Goal: Task Accomplishment & Management: Use online tool/utility

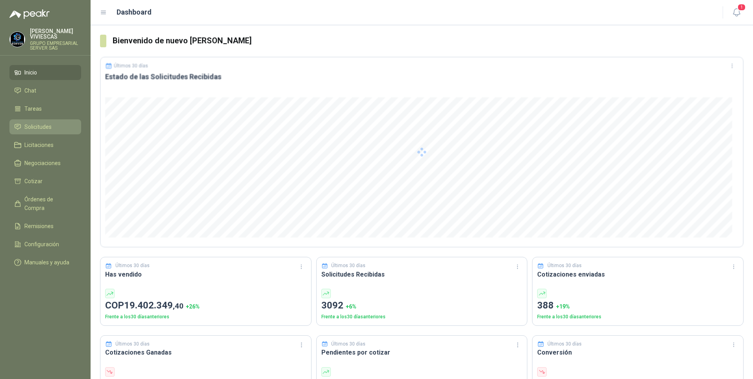
click at [36, 125] on span "Solicitudes" at bounding box center [37, 126] width 27 height 9
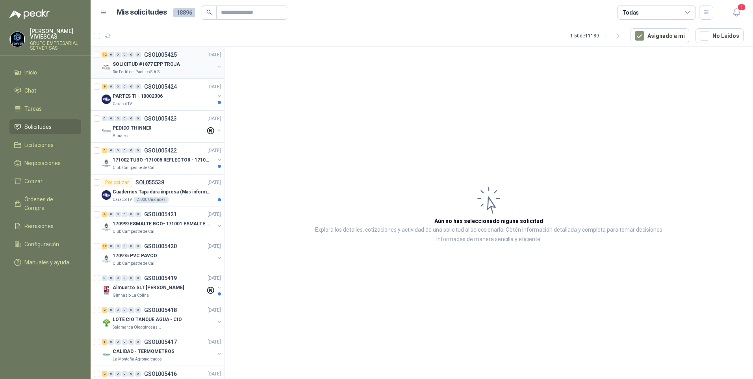
click at [154, 67] on p "SOLICITUD #1877 EPP TROJA" at bounding box center [146, 64] width 67 height 7
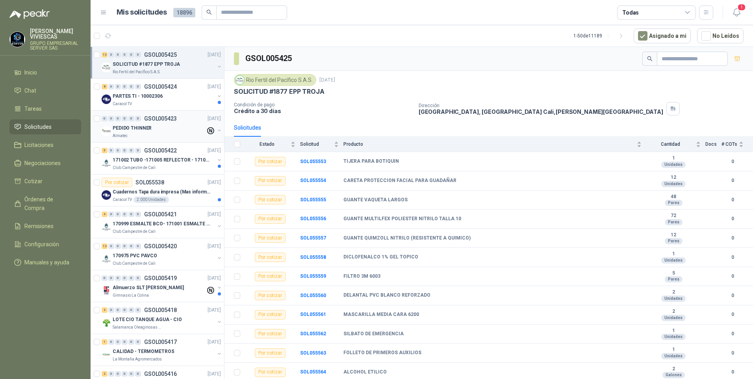
click at [141, 131] on p "PEDIDO THINNER" at bounding box center [132, 127] width 39 height 7
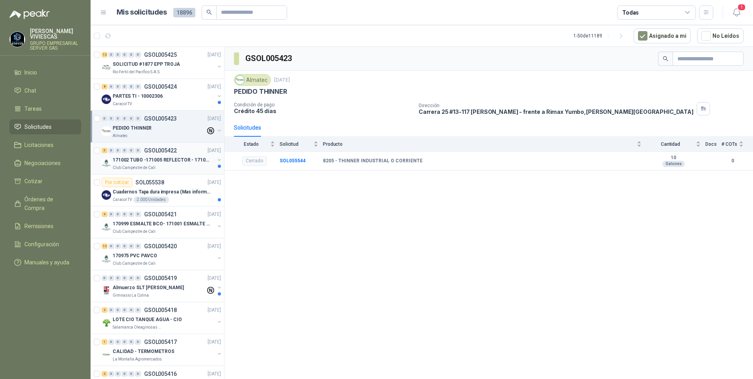
click at [146, 164] on div "171002 TUBO -171005 REFLECTOR - 171007 PANEL" at bounding box center [164, 159] width 102 height 9
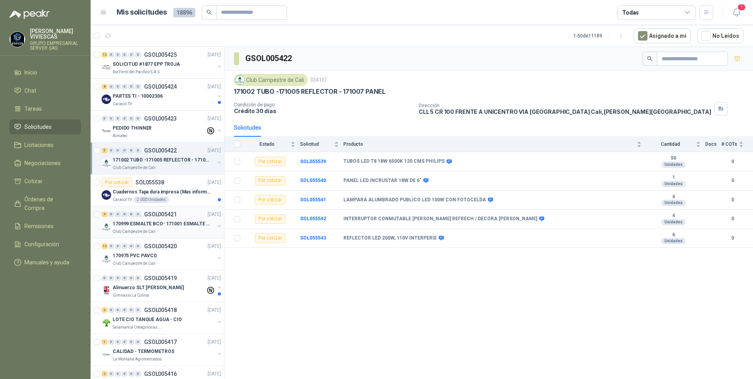
click at [130, 226] on p "170999 ESMALTE BCO- 171001 ESMALTE GRIS" at bounding box center [162, 223] width 98 height 7
click at [137, 258] on p "170975 PVC PAVCO" at bounding box center [135, 255] width 44 height 7
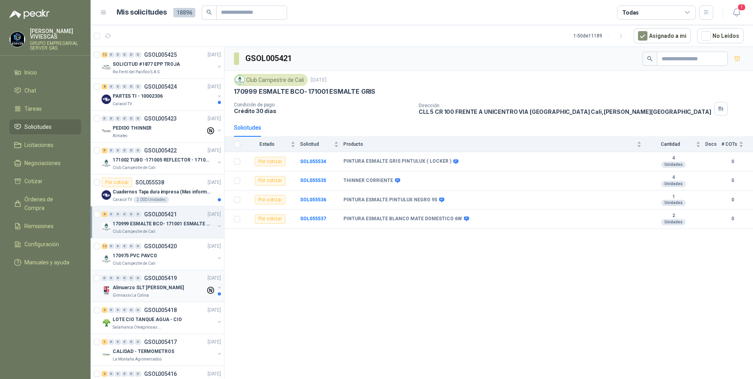
click at [140, 294] on p "Gimnasio La Colina" at bounding box center [131, 295] width 36 height 6
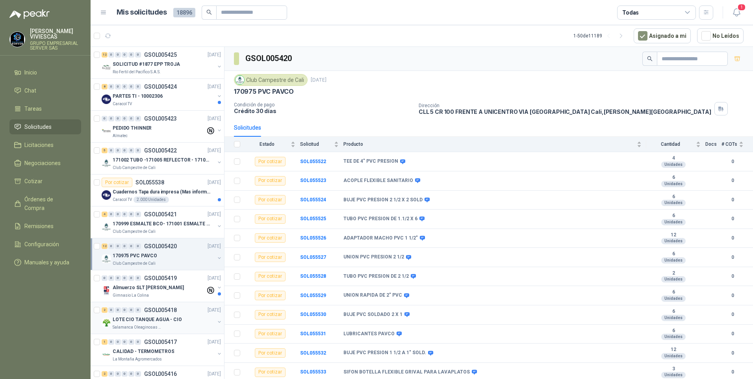
click at [136, 318] on p "LOTE CIO TANQUE AGUA - CIO" at bounding box center [147, 319] width 69 height 7
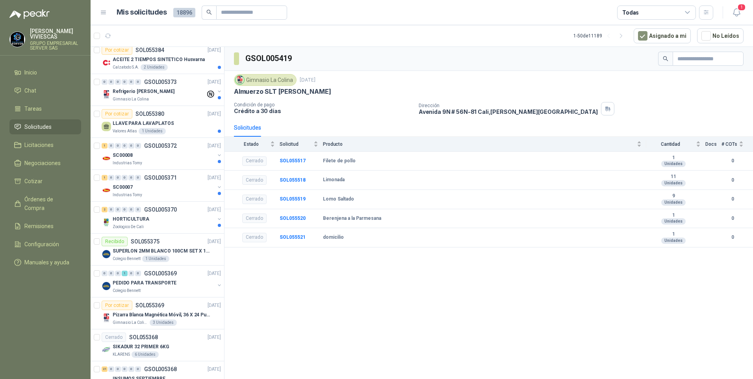
scroll to position [866, 0]
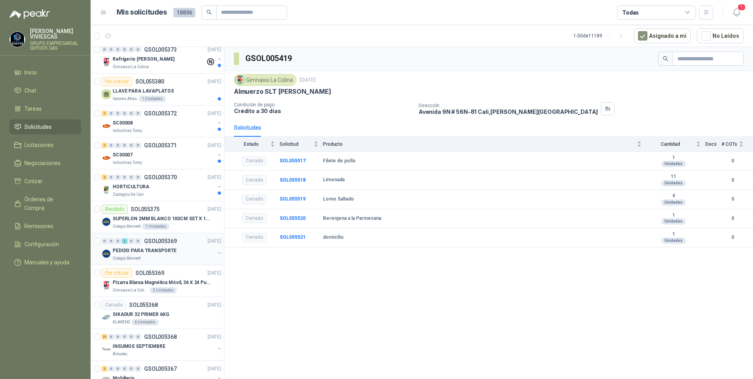
click at [148, 253] on p "PEDIDO PARA TRANSPORTE" at bounding box center [145, 250] width 64 height 7
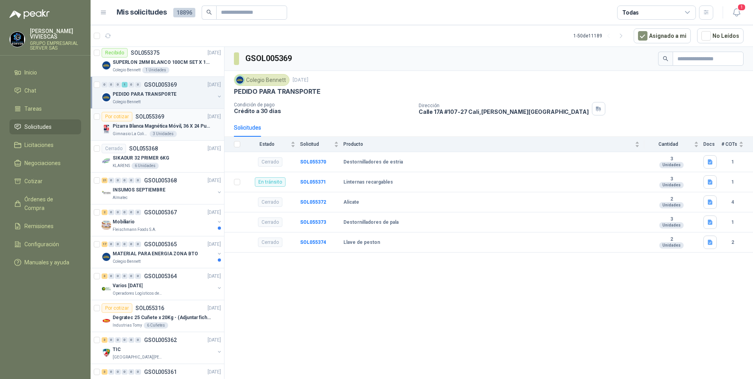
scroll to position [1023, 0]
click at [142, 261] on div "Colegio Bennett" at bounding box center [164, 260] width 102 height 6
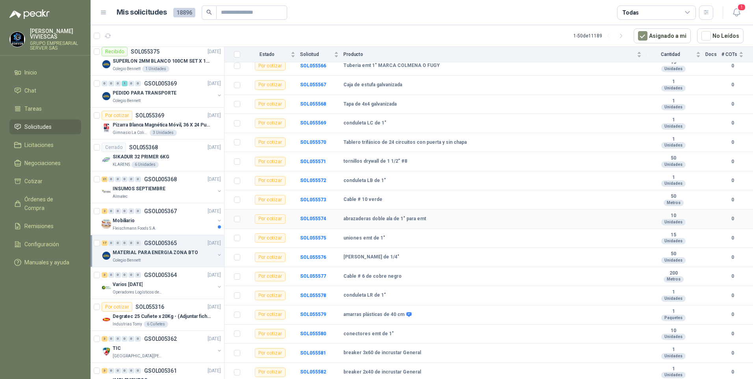
scroll to position [17, 0]
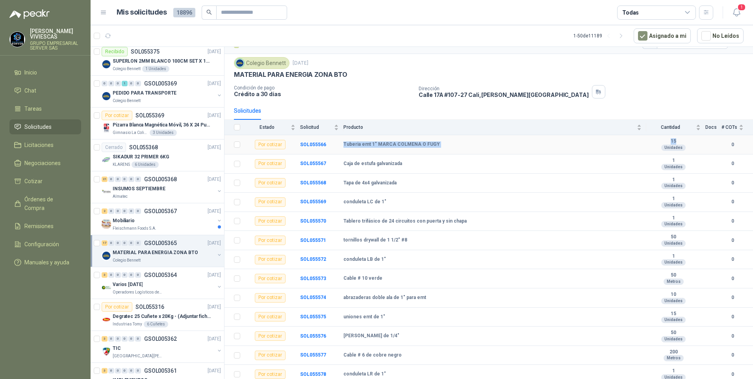
drag, startPoint x: 342, startPoint y: 142, endPoint x: 679, endPoint y: 138, distance: 337.3
click at [679, 138] on tr "Por cotizar SOL055566 Tuberia emt 1" MARCA COLMENA O FUGY 15 Unidades 0" at bounding box center [488, 144] width 528 height 19
drag, startPoint x: 679, startPoint y: 138, endPoint x: 622, endPoint y: 142, distance: 57.2
copy tr "Tuberia emt 1" MARCA COLMENA O FUGY 15"
drag, startPoint x: 344, startPoint y: 163, endPoint x: 406, endPoint y: 165, distance: 62.2
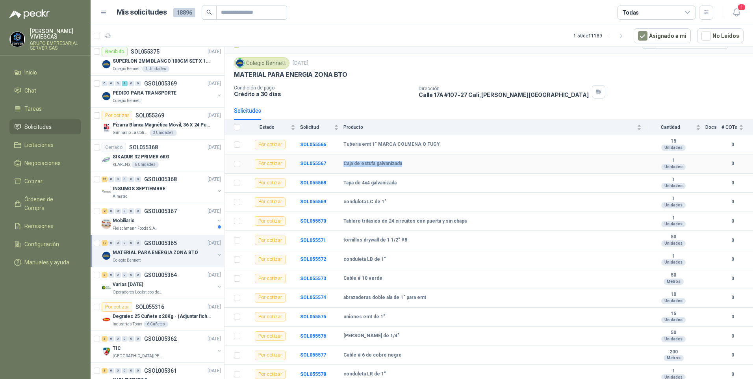
click at [406, 165] on div "Caja de estufa galvanizada" at bounding box center [492, 164] width 298 height 6
drag, startPoint x: 406, startPoint y: 165, endPoint x: 387, endPoint y: 164, distance: 18.5
copy b "Caja de estufa galvanizada"
drag, startPoint x: 343, startPoint y: 183, endPoint x: 405, endPoint y: 183, distance: 61.8
click at [405, 183] on div "Tapa de 4x4 galvanizada" at bounding box center [492, 183] width 298 height 6
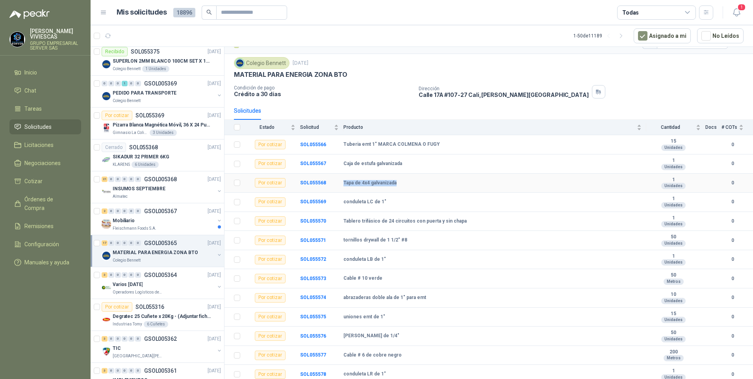
drag, startPoint x: 405, startPoint y: 183, endPoint x: 376, endPoint y: 183, distance: 28.7
copy b "Tapa de 4x4 galvanizada"
click at [376, 183] on b "Tapa de 4x4 galvanizada" at bounding box center [369, 183] width 53 height 6
click at [372, 161] on b "Caja de estufa galvanizada" at bounding box center [372, 164] width 59 height 6
click at [356, 184] on b "Tapa de 4x4 galvanizada" at bounding box center [369, 183] width 53 height 6
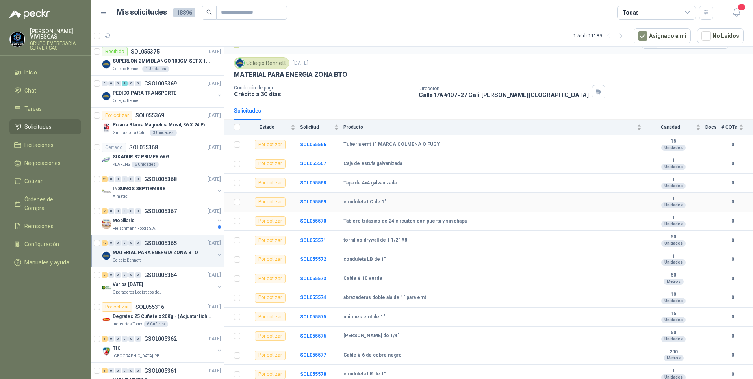
click at [355, 198] on td "conduleta LC de 1"" at bounding box center [494, 201] width 303 height 19
drag, startPoint x: 343, startPoint y: 202, endPoint x: 385, endPoint y: 202, distance: 42.1
click at [385, 202] on tr "Por cotizar SOL055569 conduleta LC de 1" 1 Unidades 0" at bounding box center [488, 201] width 528 height 19
drag, startPoint x: 385, startPoint y: 202, endPoint x: 370, endPoint y: 200, distance: 15.1
copy tr "conduleta LC de 1""
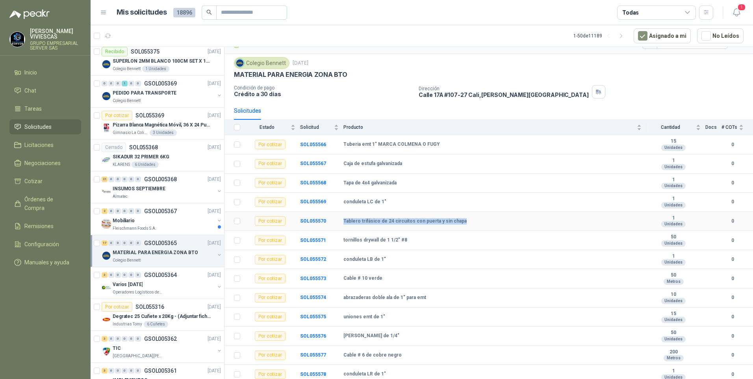
drag, startPoint x: 343, startPoint y: 221, endPoint x: 473, endPoint y: 221, distance: 130.3
click at [473, 221] on div "Tablero trifásico de 24 circuitos con puerta y sin chapa" at bounding box center [492, 221] width 298 height 6
drag, startPoint x: 473, startPoint y: 221, endPoint x: 429, endPoint y: 221, distance: 44.5
copy b "Tablero trifásico de 24 circuitos con puerta y sin chapa"
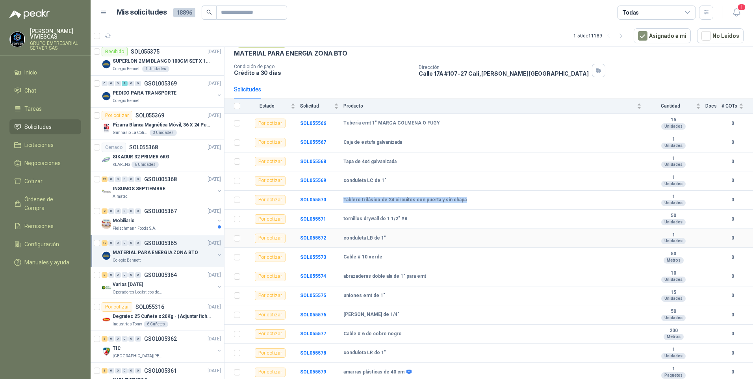
scroll to position [56, 0]
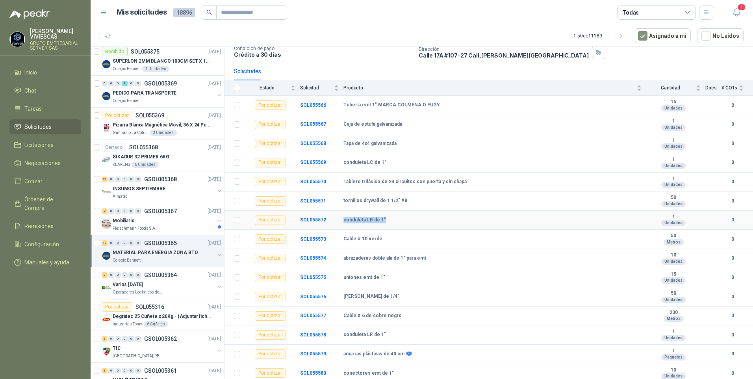
drag, startPoint x: 343, startPoint y: 220, endPoint x: 406, endPoint y: 220, distance: 63.0
click at [406, 220] on div "conduleta LB de 1"" at bounding box center [492, 220] width 298 height 6
copy b "conduleta LB de 1""
click at [358, 237] on b "Cable # 10 verde" at bounding box center [362, 239] width 39 height 6
drag, startPoint x: 344, startPoint y: 239, endPoint x: 385, endPoint y: 239, distance: 40.9
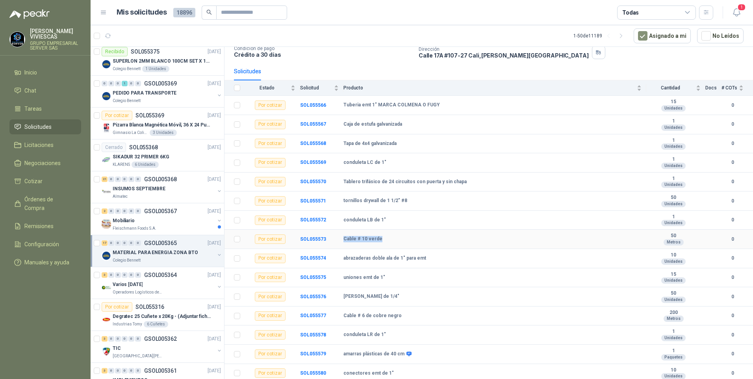
click at [385, 239] on div "Cable # 10 verde" at bounding box center [492, 239] width 298 height 6
drag, startPoint x: 385, startPoint y: 239, endPoint x: 366, endPoint y: 236, distance: 19.6
copy b "Cable # 10 verde"
drag, startPoint x: 342, startPoint y: 254, endPoint x: 347, endPoint y: 255, distance: 5.5
click at [342, 255] on td "SOL055574" at bounding box center [321, 258] width 43 height 19
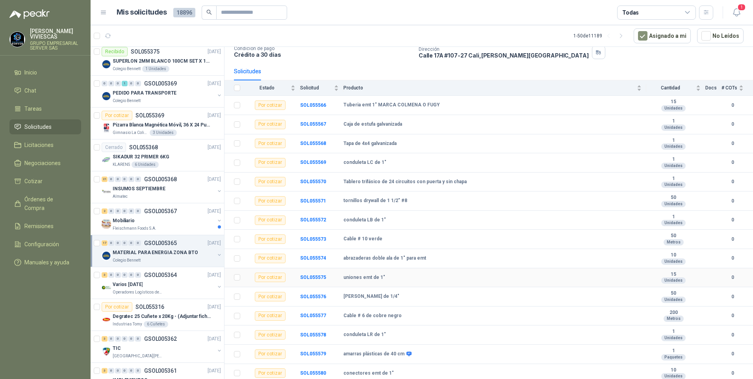
scroll to position [96, 0]
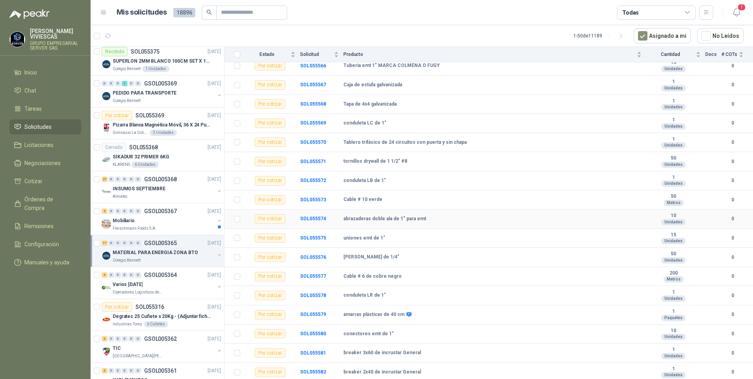
click at [342, 218] on td "SOL055574" at bounding box center [321, 218] width 43 height 19
drag, startPoint x: 344, startPoint y: 218, endPoint x: 431, endPoint y: 218, distance: 87.8
click at [431, 218] on div "abrazaderas doble ala de 1" para emt" at bounding box center [492, 219] width 298 height 6
drag, startPoint x: 431, startPoint y: 218, endPoint x: 413, endPoint y: 218, distance: 18.5
copy b "abrazaderas doble ala de 1" para emt"
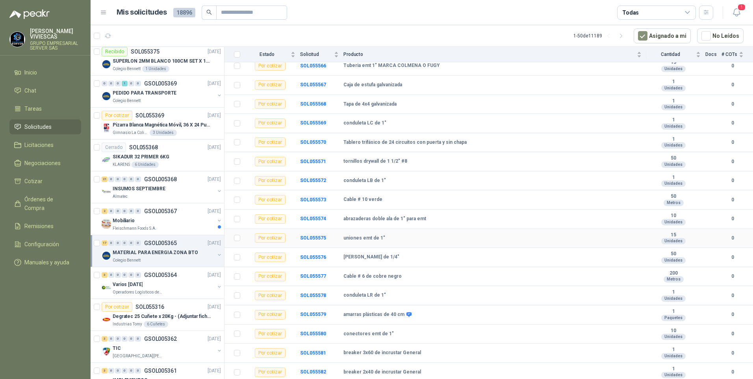
click at [357, 237] on b "uniones emt de 1"" at bounding box center [364, 238] width 42 height 6
drag, startPoint x: 343, startPoint y: 237, endPoint x: 384, endPoint y: 237, distance: 40.9
click at [384, 237] on div "uniones emt de 1"" at bounding box center [492, 238] width 298 height 6
drag, startPoint x: 384, startPoint y: 237, endPoint x: 377, endPoint y: 237, distance: 6.7
copy b "uniones emt de 1""
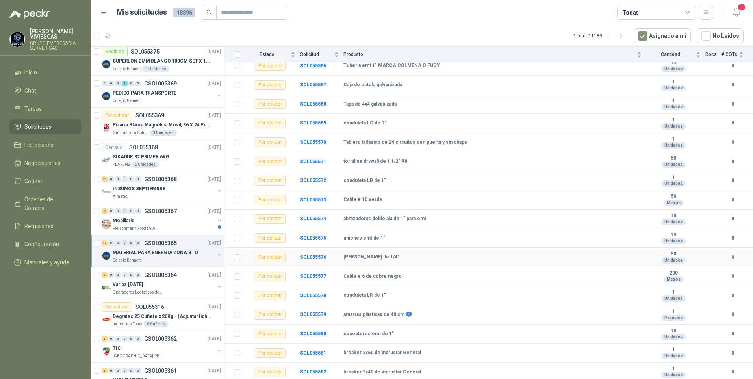
click at [356, 255] on b "[PERSON_NAME] de 1/4"" at bounding box center [371, 257] width 56 height 6
click at [355, 276] on b "Cable # 6 de cobre negro" at bounding box center [372, 276] width 58 height 6
drag, startPoint x: 343, startPoint y: 276, endPoint x: 424, endPoint y: 274, distance: 80.7
click at [424, 274] on div "Cable # 6 de cobre negro" at bounding box center [492, 276] width 298 height 6
drag, startPoint x: 424, startPoint y: 274, endPoint x: 388, endPoint y: 277, distance: 36.0
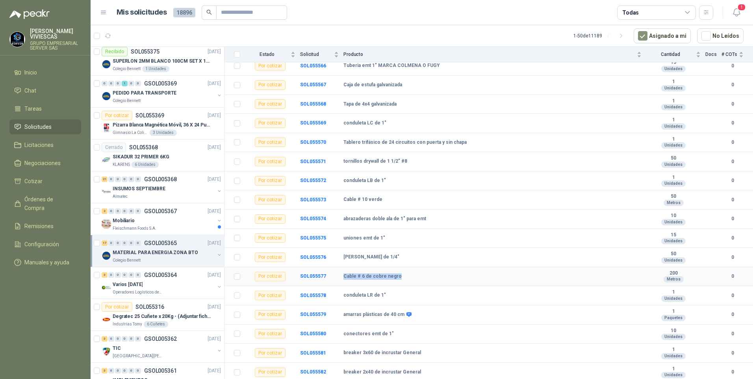
copy b "Cable # 6 de cobre negro"
click at [343, 294] on td "SOL055578" at bounding box center [321, 295] width 43 height 19
drag, startPoint x: 343, startPoint y: 294, endPoint x: 394, endPoint y: 297, distance: 50.8
click at [394, 297] on div "conduleta LR de 1"" at bounding box center [492, 295] width 298 height 6
click at [353, 314] on b "amarras plásticas de 40 cm" at bounding box center [373, 314] width 61 height 6
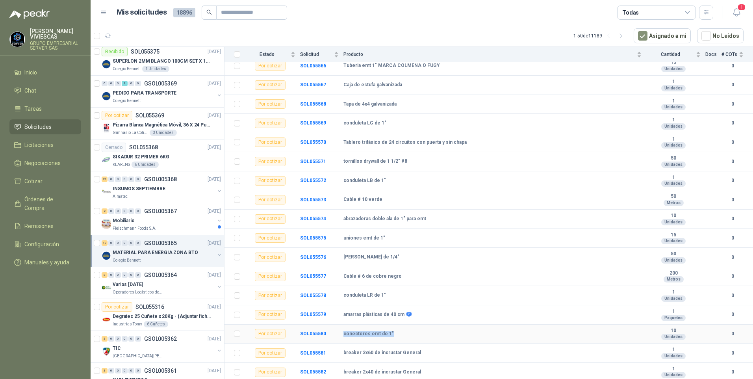
drag, startPoint x: 341, startPoint y: 333, endPoint x: 407, endPoint y: 333, distance: 66.5
click at [407, 333] on tr "Por cotizar SOL055580 conectores emt de 1" 10 Unidades 0" at bounding box center [488, 333] width 528 height 19
drag, startPoint x: 407, startPoint y: 333, endPoint x: 364, endPoint y: 334, distance: 43.3
click at [344, 352] on b "breaker 3x60 de incrustar General" at bounding box center [382, 353] width 78 height 6
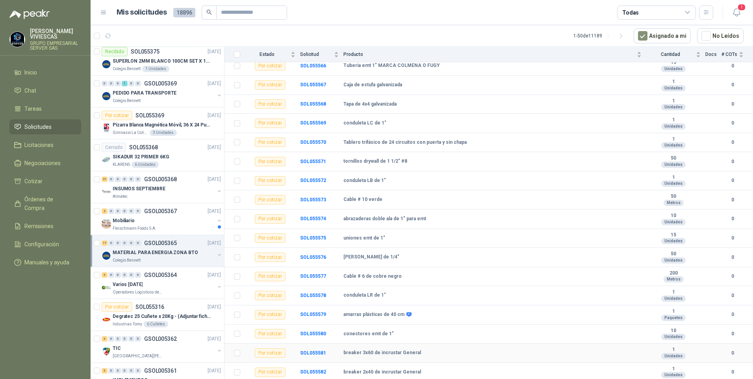
click at [341, 351] on td "SOL055581" at bounding box center [321, 352] width 43 height 19
drag, startPoint x: 340, startPoint y: 353, endPoint x: 442, endPoint y: 353, distance: 101.9
click at [442, 353] on tr "Por cotizar SOL055581 breaker 3x60 de incrustar General 1 Unidades 0" at bounding box center [488, 352] width 528 height 19
drag, startPoint x: 442, startPoint y: 353, endPoint x: 396, endPoint y: 352, distance: 46.1
drag, startPoint x: 343, startPoint y: 371, endPoint x: 417, endPoint y: 370, distance: 74.0
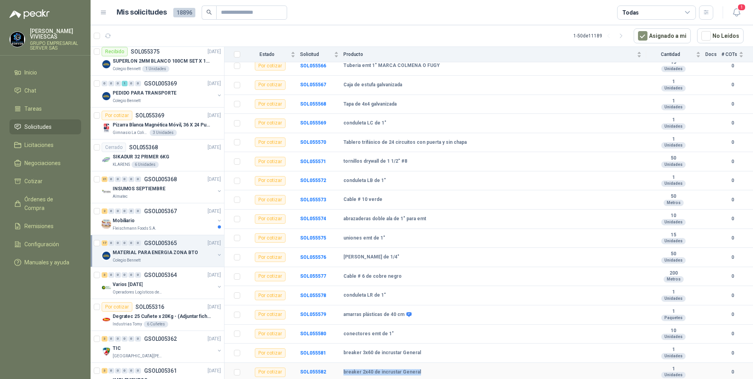
click at [417, 370] on div "breaker 2x40 de incrustar General" at bounding box center [492, 372] width 298 height 6
drag, startPoint x: 417, startPoint y: 370, endPoint x: 396, endPoint y: 370, distance: 21.7
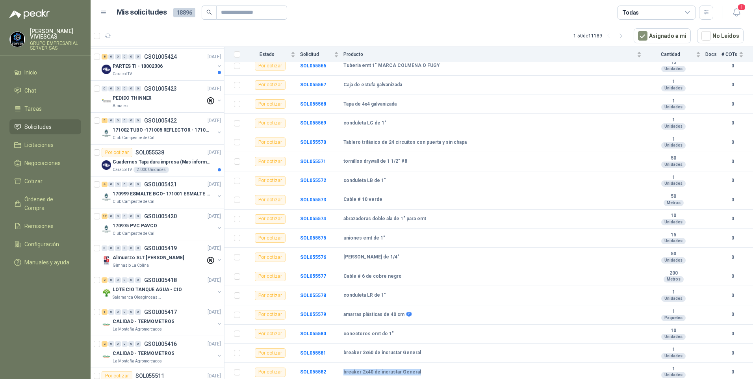
scroll to position [0, 0]
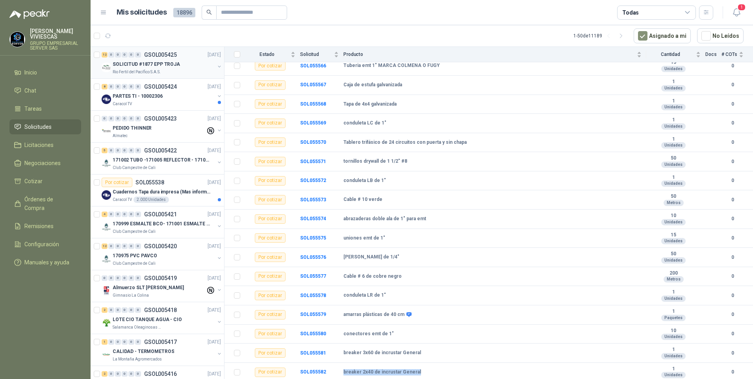
click at [128, 68] on p "SOLICITUD #1877 EPP TROJA" at bounding box center [146, 64] width 67 height 7
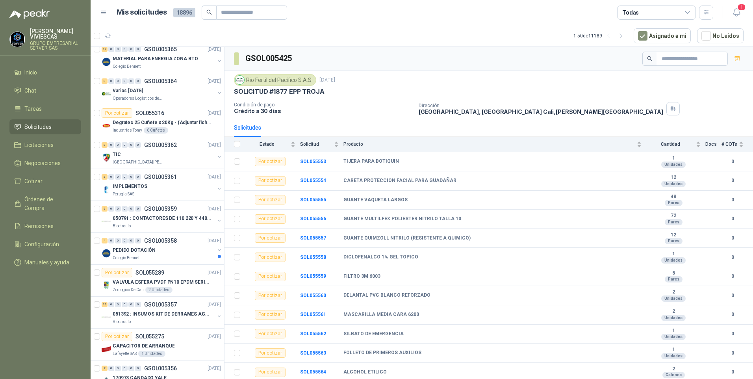
scroll to position [1198, 0]
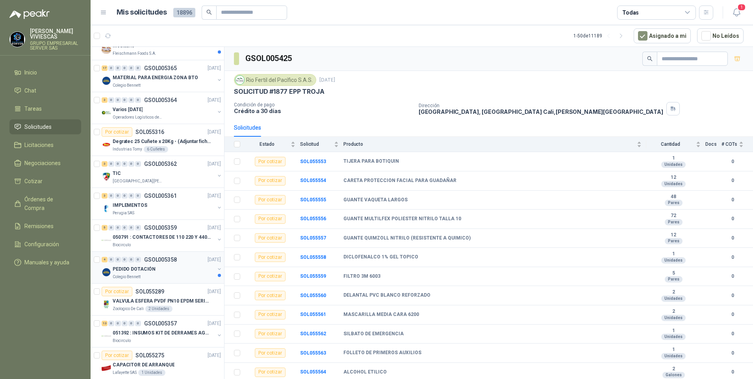
click at [140, 266] on p "PEDIDO DOTACIÓN" at bounding box center [134, 268] width 43 height 7
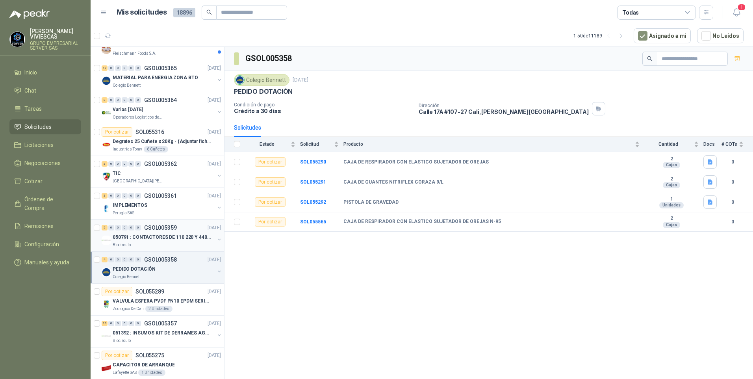
click at [128, 246] on p "Biocirculo" at bounding box center [122, 245] width 18 height 6
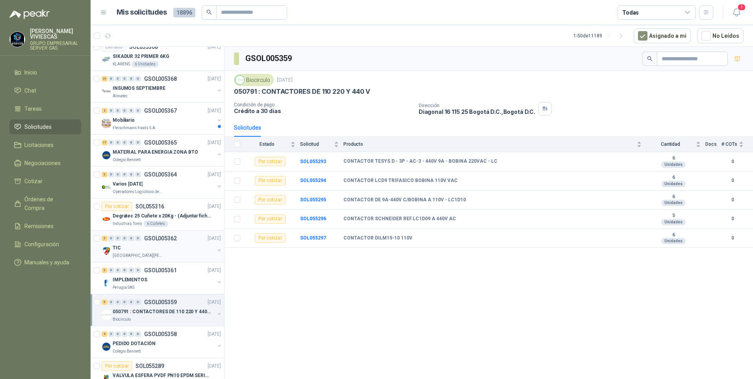
scroll to position [1119, 0]
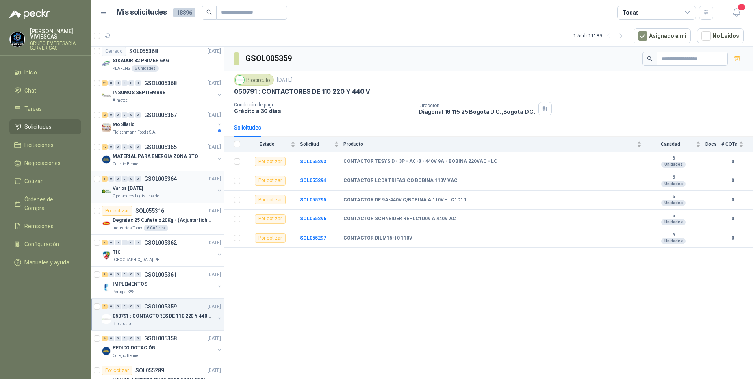
click at [133, 191] on p "Varios [DATE]" at bounding box center [128, 188] width 30 height 7
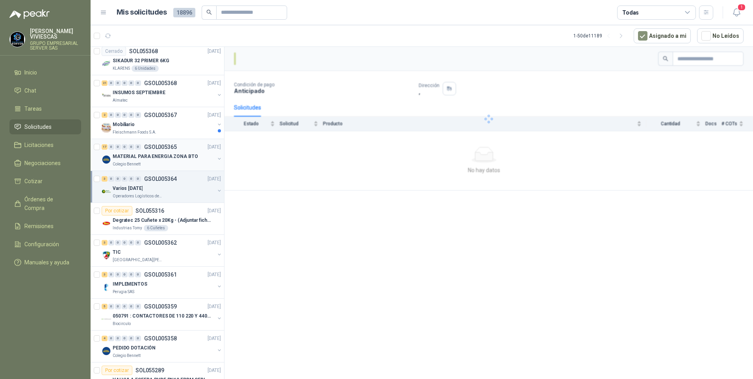
click at [136, 163] on p "Colegio Bennett" at bounding box center [127, 164] width 28 height 6
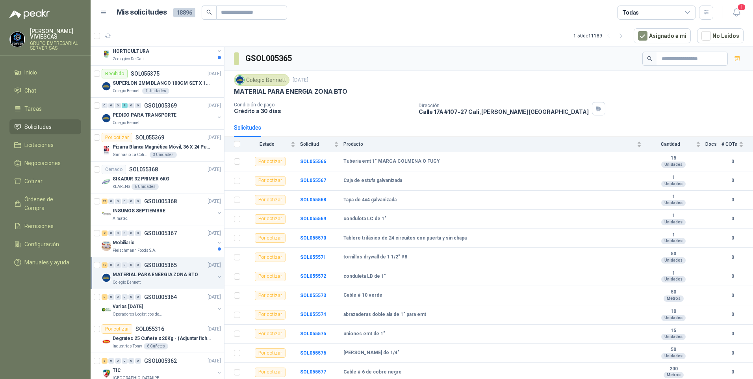
scroll to position [962, 0]
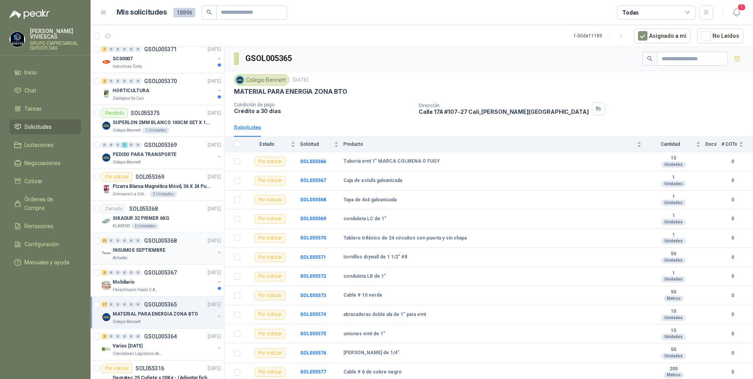
click at [141, 257] on div "Almatec" at bounding box center [164, 258] width 102 height 6
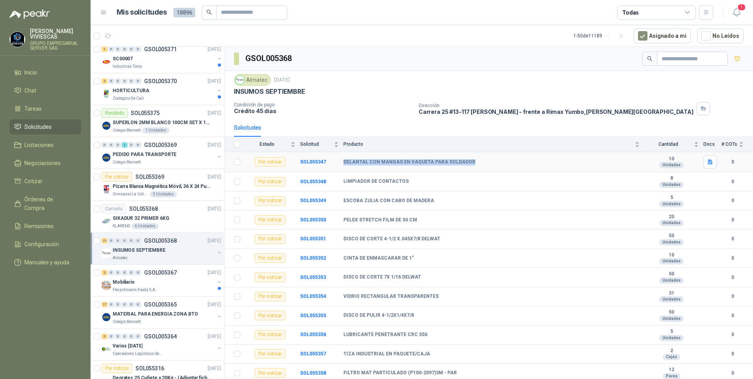
drag, startPoint x: 342, startPoint y: 161, endPoint x: 497, endPoint y: 163, distance: 155.1
click at [497, 163] on tr "Por cotizar SOL055347 DELANTAL CON MANGAS EN VAQUETA PARA SOLDADOR 10 Unidades 0" at bounding box center [488, 162] width 528 height 20
click at [316, 162] on b "SOL055347" at bounding box center [313, 162] width 26 height 6
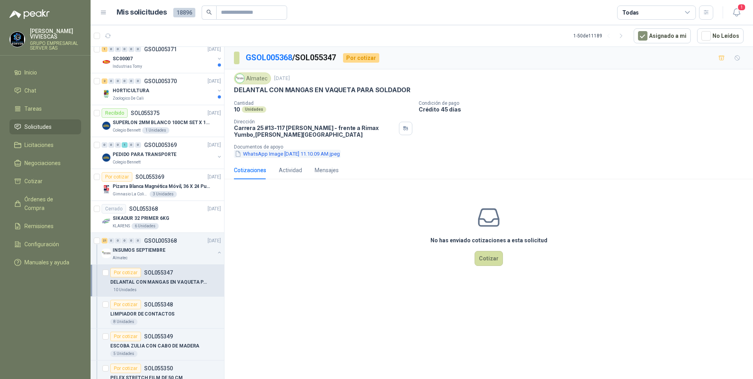
click at [281, 153] on button "WhatsApp Image [DATE] 11.10.09 AM.jpeg" at bounding box center [287, 154] width 107 height 8
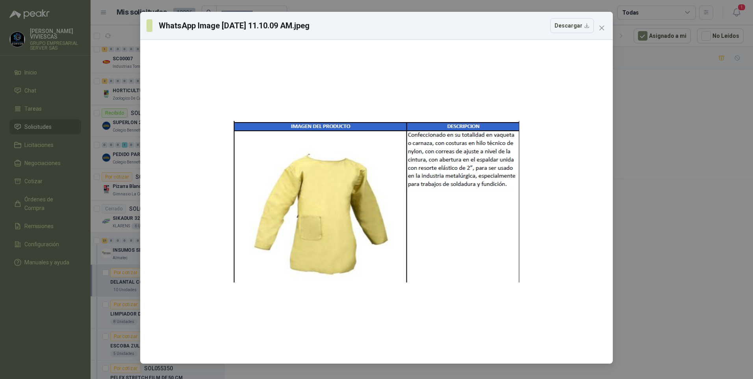
click at [708, 235] on div "WhatsApp Image [DATE] 11.10.09 AM.jpeg Descargar" at bounding box center [376, 189] width 753 height 379
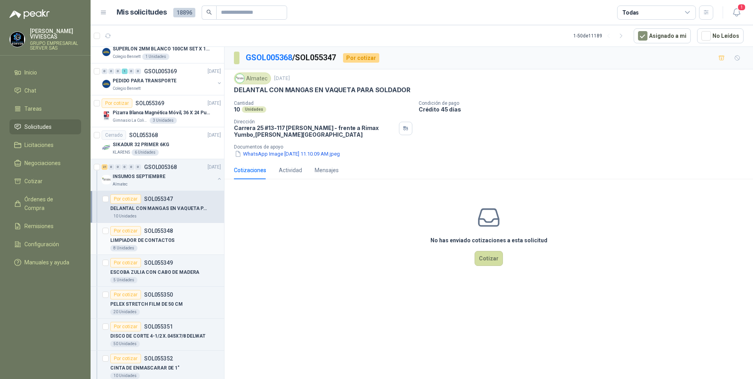
scroll to position [1041, 0]
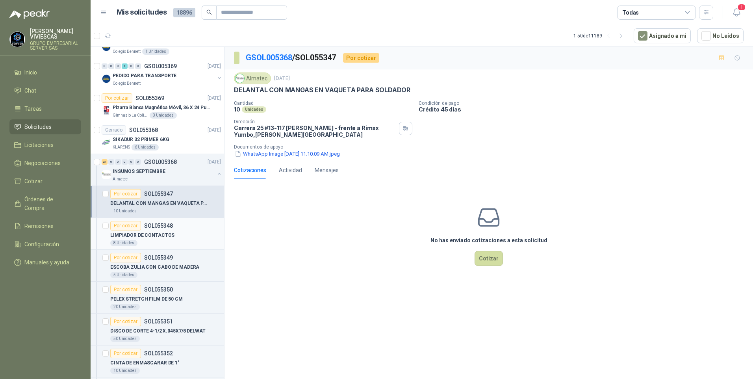
click at [151, 239] on div "LIMPIADOR DE CONTACTOS" at bounding box center [165, 234] width 111 height 9
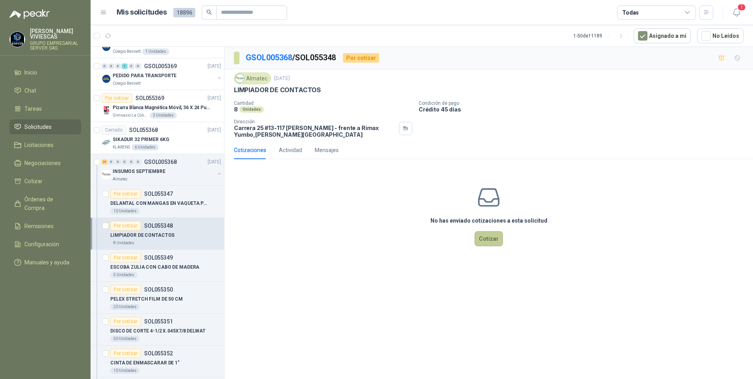
click at [496, 240] on button "Cotizar" at bounding box center [488, 238] width 28 height 15
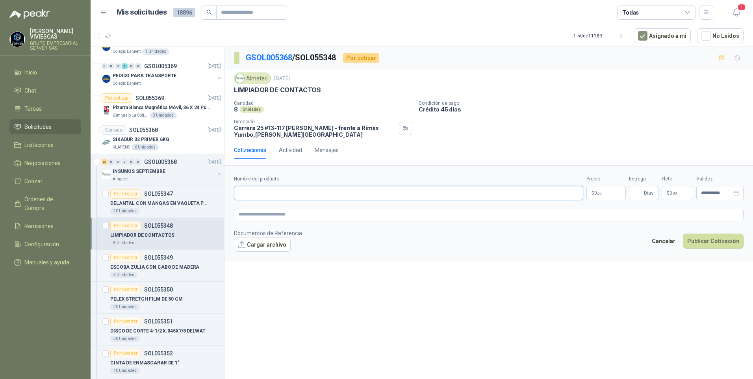
click at [250, 190] on input "Nombre del producto" at bounding box center [408, 193] width 349 height 14
type input "*"
type input "**********"
click at [263, 216] on textarea at bounding box center [488, 214] width 509 height 11
click at [604, 194] on p "$ 0 ,00" at bounding box center [605, 193] width 39 height 14
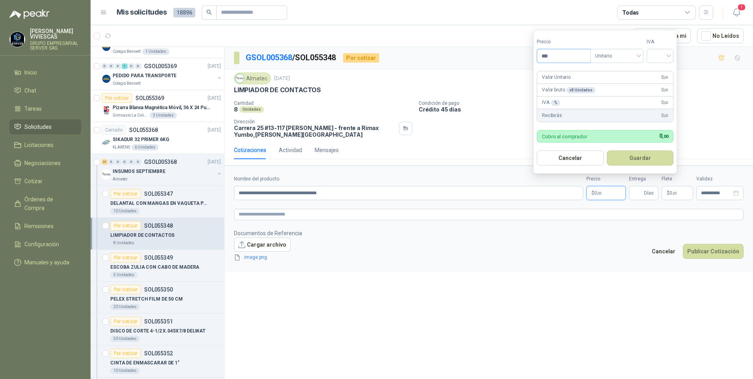
click at [559, 56] on input "***" at bounding box center [563, 55] width 53 height 13
type input "*******"
click at [661, 52] on input "search" at bounding box center [659, 55] width 17 height 12
click at [656, 73] on div "19%" at bounding box center [661, 72] width 15 height 9
click at [644, 164] on button "Guardar" at bounding box center [641, 157] width 68 height 15
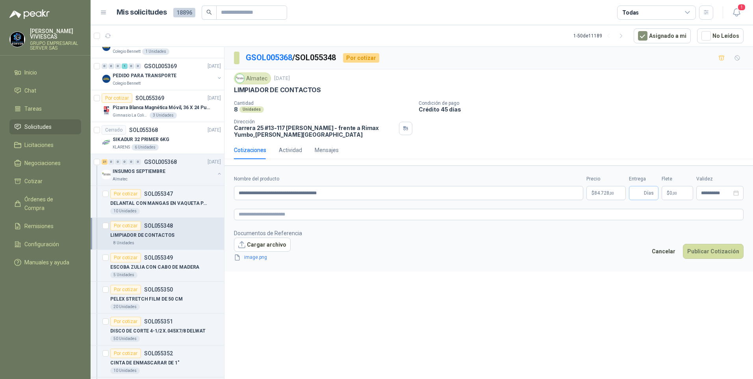
click at [644, 193] on span "Días" at bounding box center [644, 193] width 30 height 14
type input "*"
click at [712, 252] on button "Publicar Cotización" at bounding box center [712, 251] width 61 height 15
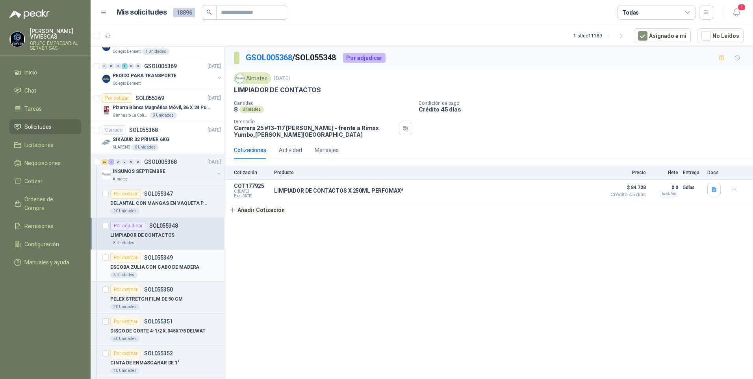
click at [154, 268] on p "ESCOBA ZULIA CON CABO DE MADERA" at bounding box center [154, 266] width 89 height 7
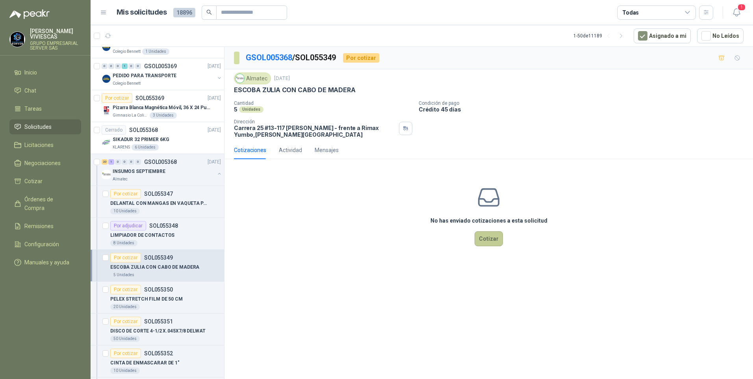
click at [485, 237] on button "Cotizar" at bounding box center [488, 238] width 28 height 15
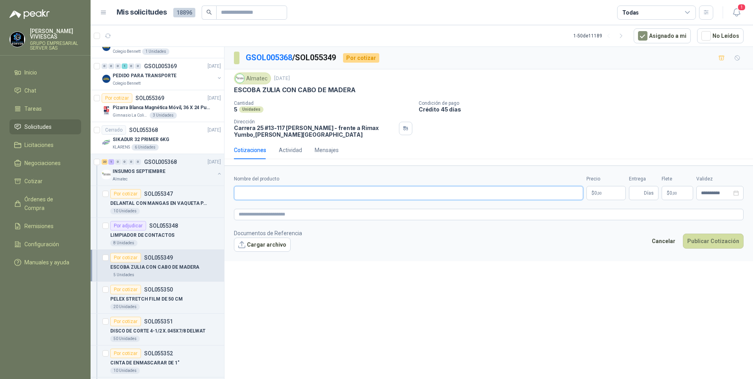
click at [258, 195] on input "Nombre del producto" at bounding box center [408, 193] width 349 height 14
type input "**********"
drag, startPoint x: 603, startPoint y: 187, endPoint x: 605, endPoint y: 194, distance: 7.5
click at [603, 187] on p "$ 0 ,00" at bounding box center [605, 193] width 39 height 14
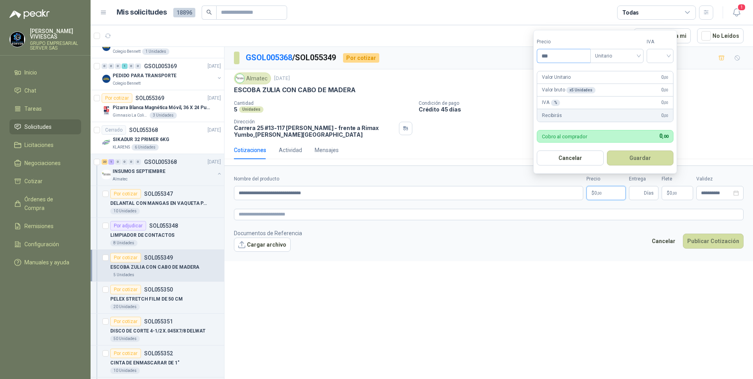
click at [554, 55] on input "***" at bounding box center [563, 55] width 53 height 13
type input "*******"
click at [659, 55] on input "search" at bounding box center [659, 55] width 17 height 12
click at [658, 72] on div "19%" at bounding box center [661, 72] width 15 height 9
click at [637, 159] on button "Guardar" at bounding box center [641, 157] width 68 height 15
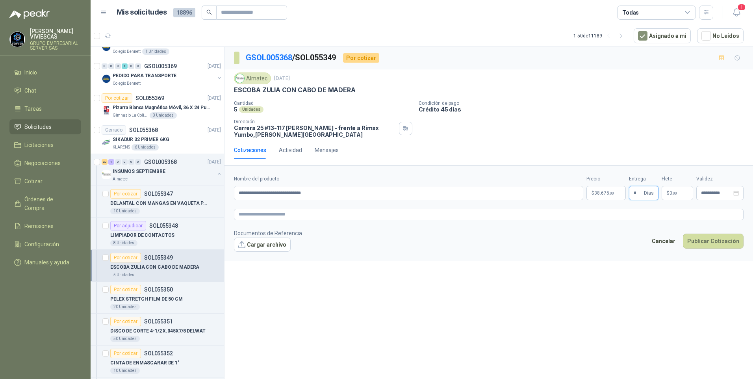
type input "*"
click at [682, 233] on button "Publicar Cotización" at bounding box center [712, 240] width 61 height 15
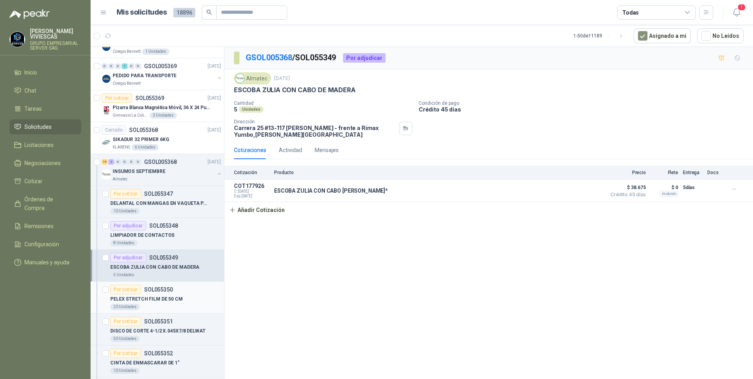
click at [145, 300] on p "PELEX STRETCH FILM DE 50 CM" at bounding box center [146, 298] width 72 height 7
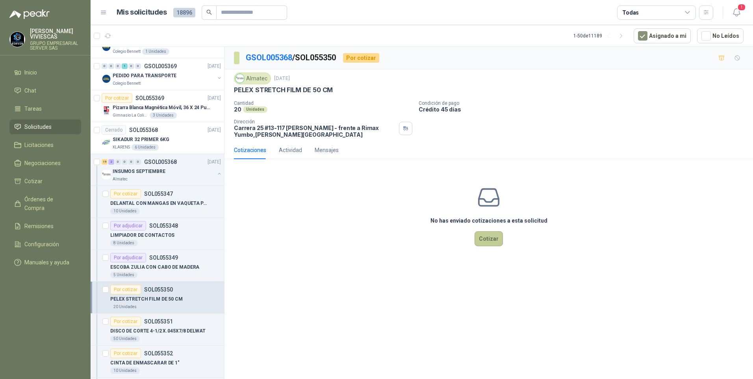
click at [486, 242] on button "Cotizar" at bounding box center [488, 238] width 28 height 15
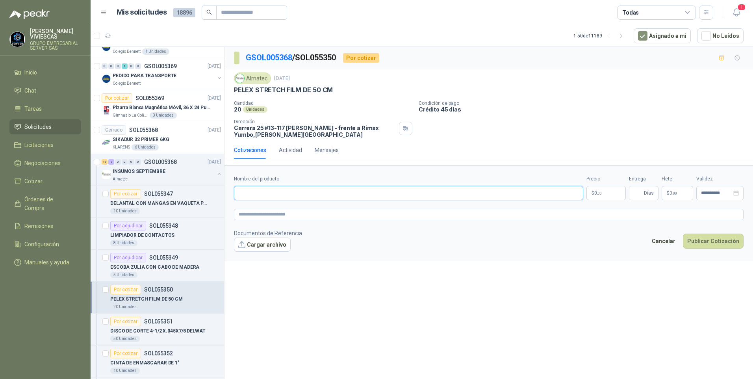
click at [256, 189] on input "Nombre del producto" at bounding box center [408, 193] width 349 height 14
type input "**********"
click at [611, 196] on p "$ 0 ,00" at bounding box center [605, 193] width 39 height 14
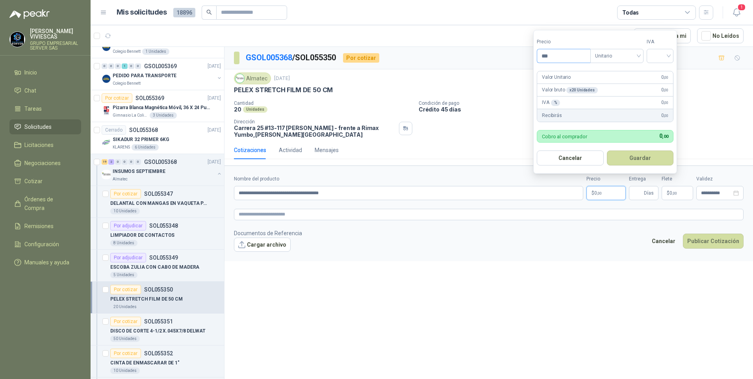
click at [562, 54] on input "***" at bounding box center [563, 55] width 53 height 13
type input "********"
click at [664, 54] on input "search" at bounding box center [659, 55] width 17 height 12
click at [661, 72] on div "19%" at bounding box center [661, 72] width 15 height 9
click at [631, 157] on button "Guardar" at bounding box center [641, 157] width 68 height 15
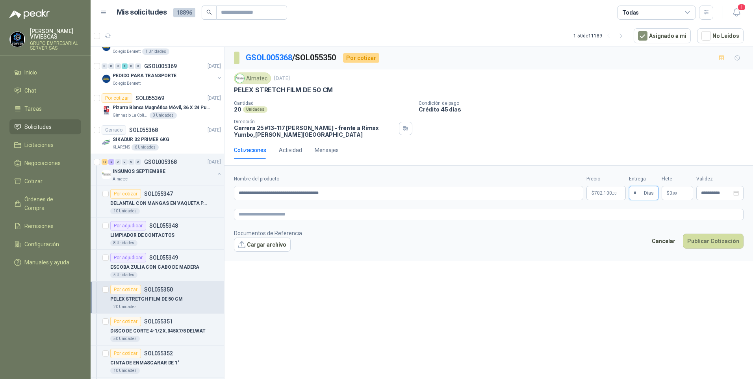
type input "*"
click at [507, 310] on div "**********" at bounding box center [488, 214] width 528 height 335
click at [718, 239] on button "Publicar Cotización" at bounding box center [712, 240] width 61 height 15
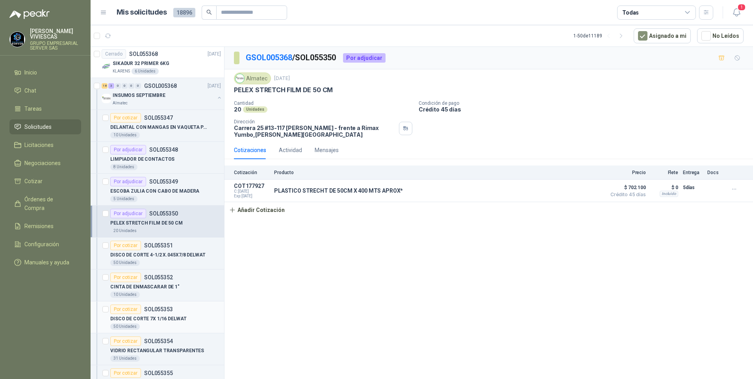
scroll to position [1119, 0]
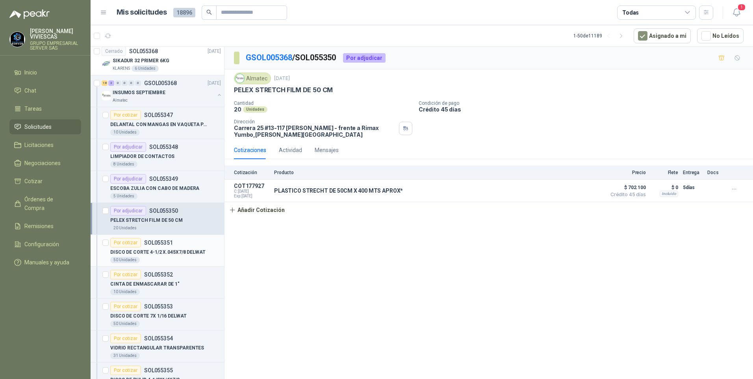
click at [159, 249] on p "DISCO DE CORTE 4-1/2 X.045X7/8 DELWAT" at bounding box center [157, 251] width 95 height 7
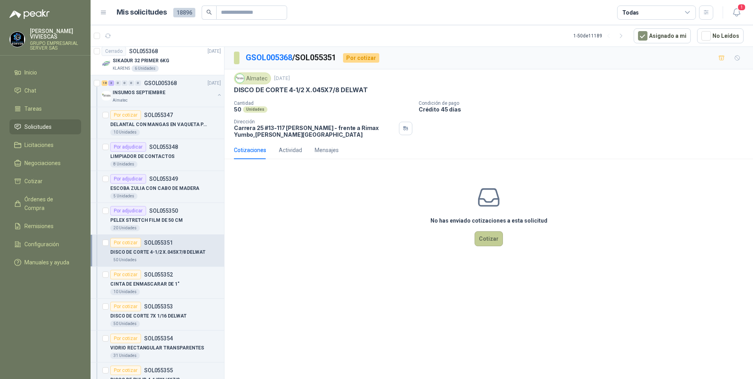
click at [486, 240] on button "Cotizar" at bounding box center [488, 238] width 28 height 15
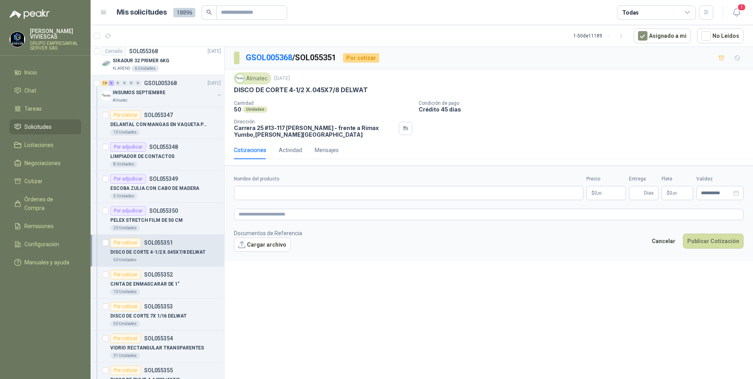
click at [243, 175] on form "**********" at bounding box center [488, 212] width 528 height 95
click at [252, 189] on input "Nombre del producto" at bounding box center [408, 193] width 349 height 14
type input "**********"
click at [616, 190] on p "$ 0 ,00" at bounding box center [605, 193] width 39 height 14
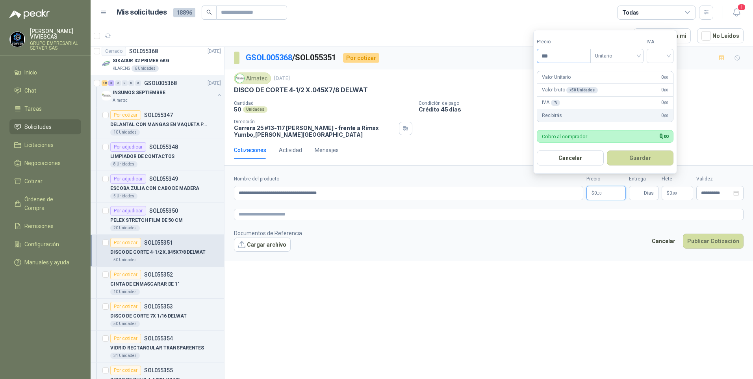
click at [568, 57] on input "***" at bounding box center [563, 55] width 53 height 13
type input "*******"
click at [663, 58] on input "search" at bounding box center [659, 55] width 17 height 12
click at [660, 70] on div "19%" at bounding box center [661, 72] width 15 height 9
click at [629, 156] on button "Guardar" at bounding box center [641, 157] width 68 height 15
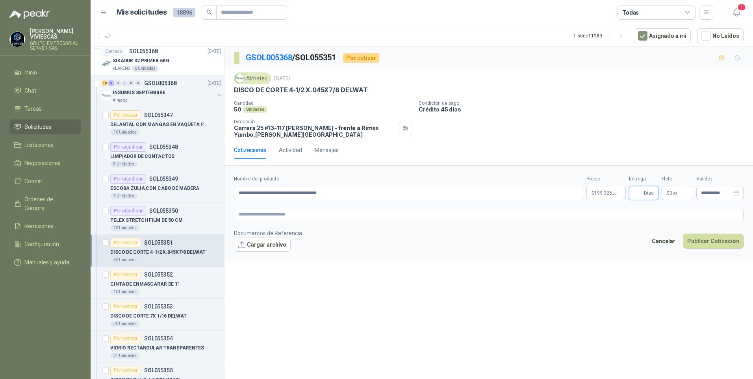
click at [640, 194] on input "Entrega" at bounding box center [637, 192] width 9 height 13
type input "*"
click at [484, 299] on div "**********" at bounding box center [488, 214] width 528 height 335
click at [710, 238] on button "Publicar Cotización" at bounding box center [712, 240] width 61 height 15
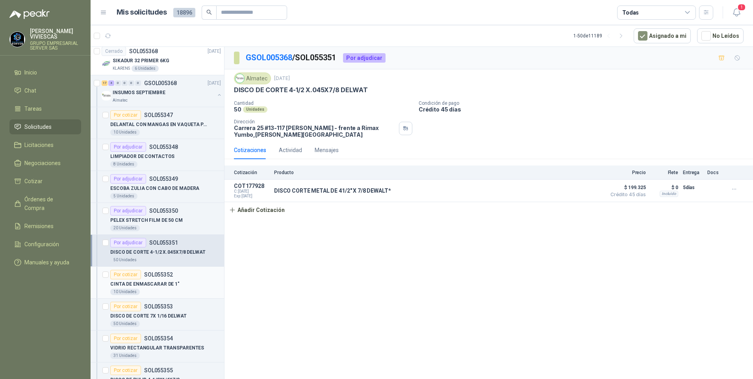
click at [154, 287] on p "CINTA DE ENMASCARAR DE 1"" at bounding box center [144, 283] width 69 height 7
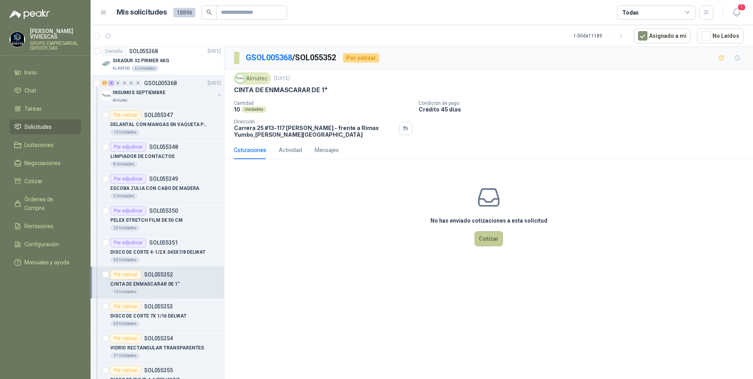
click at [494, 240] on button "Cotizar" at bounding box center [488, 238] width 28 height 15
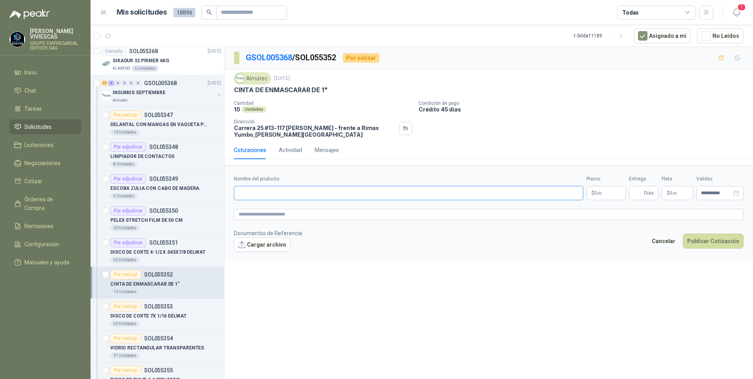
click at [261, 191] on input "Nombre del producto" at bounding box center [408, 193] width 349 height 14
type input "*"
type input "**********"
click at [605, 196] on p "$ 0 ,00" at bounding box center [605, 193] width 39 height 14
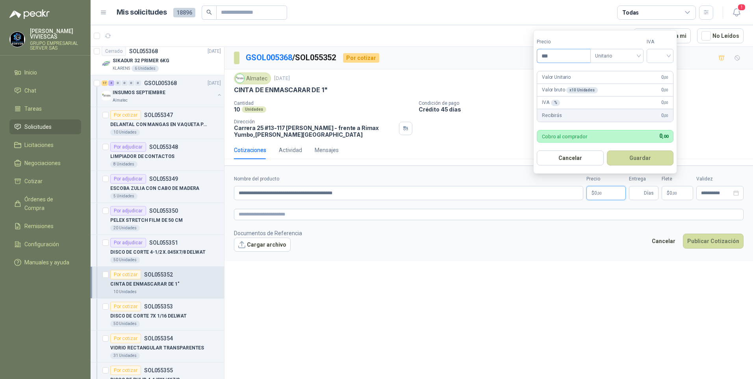
click at [567, 54] on input "***" at bounding box center [563, 55] width 53 height 13
click at [561, 55] on input "***" at bounding box center [563, 55] width 53 height 13
click at [673, 58] on div at bounding box center [659, 56] width 27 height 14
click at [656, 72] on div "19%" at bounding box center [661, 72] width 15 height 9
click at [560, 52] on input "*******" at bounding box center [564, 55] width 55 height 13
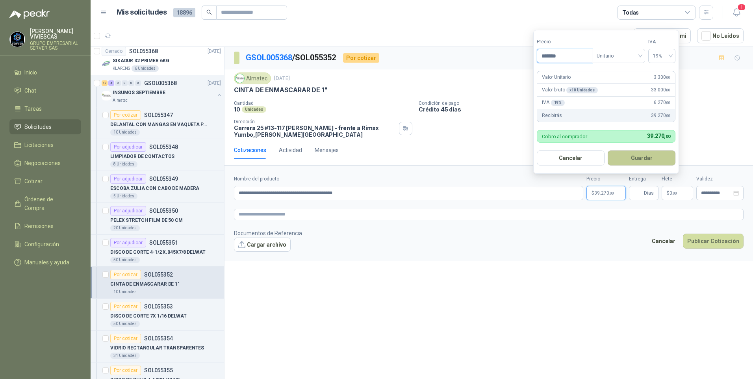
type input "*******"
click at [631, 158] on button "Guardar" at bounding box center [641, 157] width 68 height 15
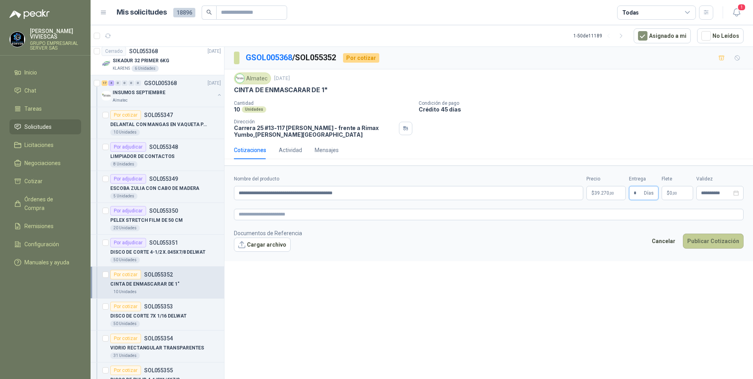
type input "*"
click at [718, 245] on button "Publicar Cotización" at bounding box center [712, 240] width 61 height 15
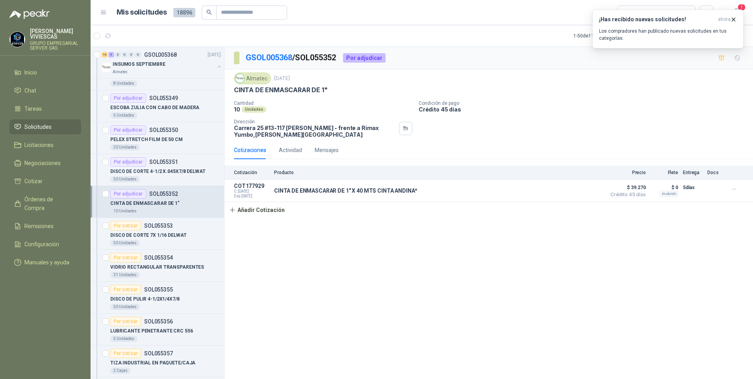
scroll to position [1237, 0]
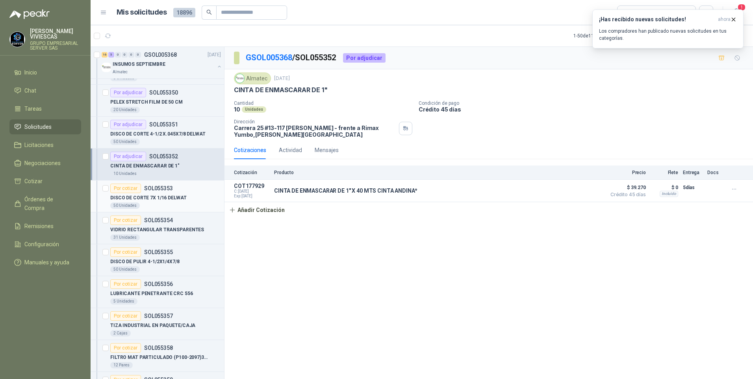
click at [151, 195] on p "DISCO DE CORTE 7X 1/16 DELWAT" at bounding box center [148, 197] width 76 height 7
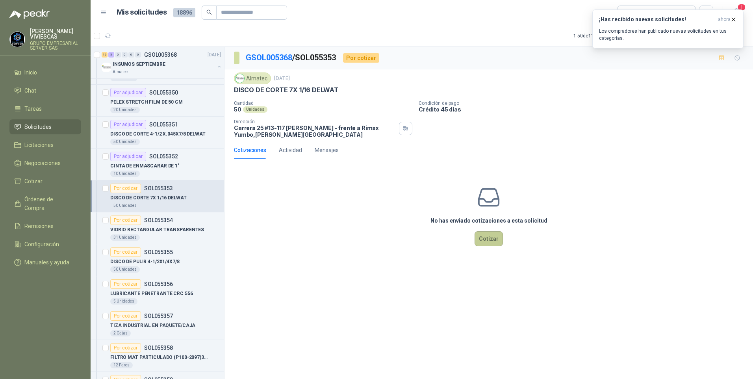
click at [485, 238] on button "Cotizar" at bounding box center [488, 238] width 28 height 15
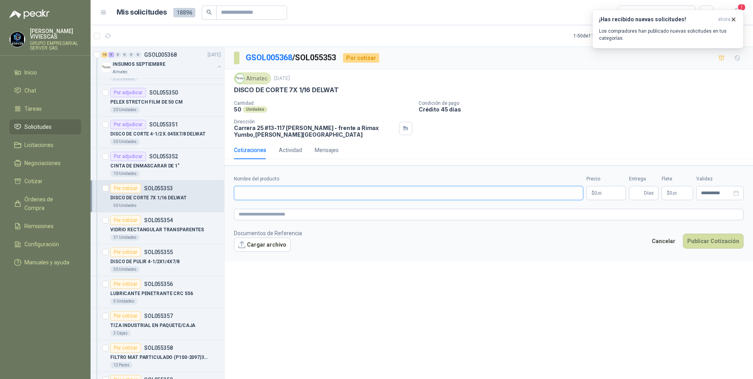
click at [253, 194] on input "Nombre del producto" at bounding box center [408, 193] width 349 height 14
type input "**********"
click at [615, 200] on p "$ 0 ,00" at bounding box center [605, 193] width 39 height 14
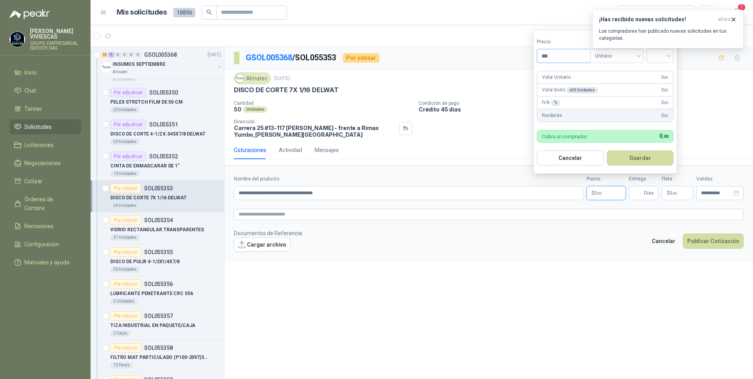
click at [572, 52] on input "***" at bounding box center [563, 55] width 53 height 13
type input "***"
click at [45, 197] on span "Órdenes de Compra" at bounding box center [48, 203] width 49 height 17
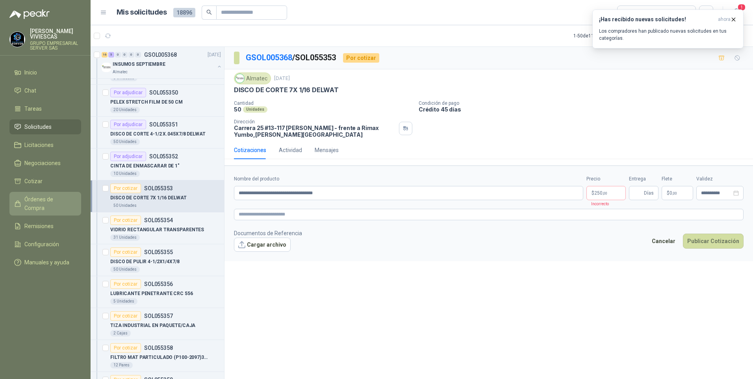
click at [45, 197] on span "Órdenes de Compra" at bounding box center [48, 203] width 49 height 17
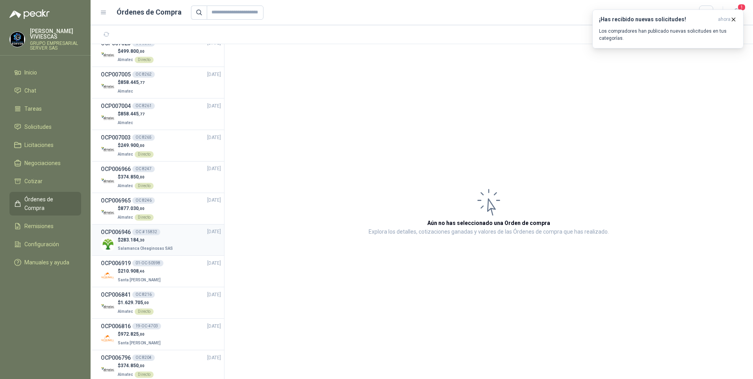
scroll to position [512, 0]
click at [129, 213] on p "Almatec Directo" at bounding box center [136, 216] width 36 height 9
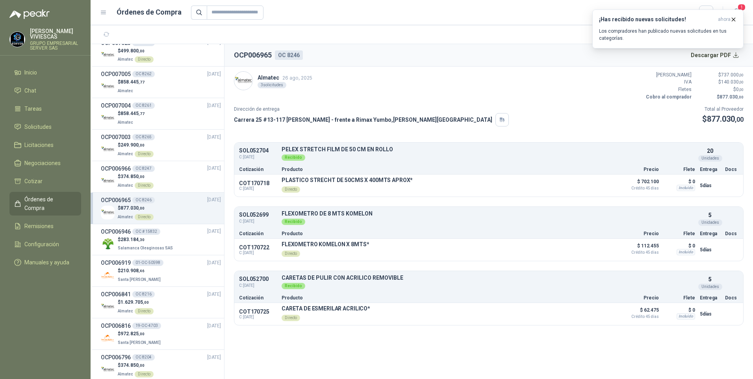
click at [364, 363] on section "OCP006965 OC 8246 Descargar PDF Almatec [DATE] 3 solicitudes Valor Bruto $ 737.…" at bounding box center [488, 211] width 528 height 335
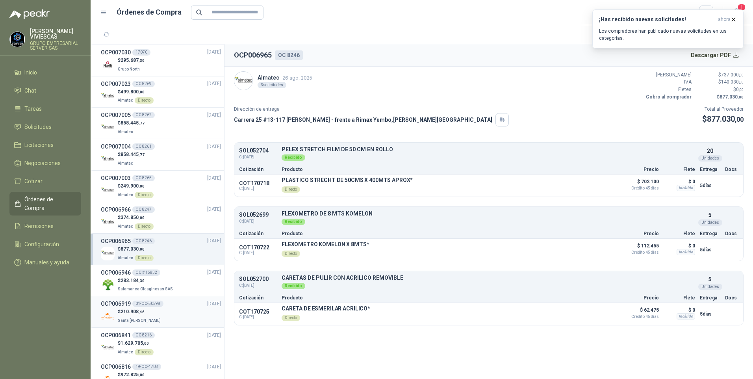
scroll to position [354, 0]
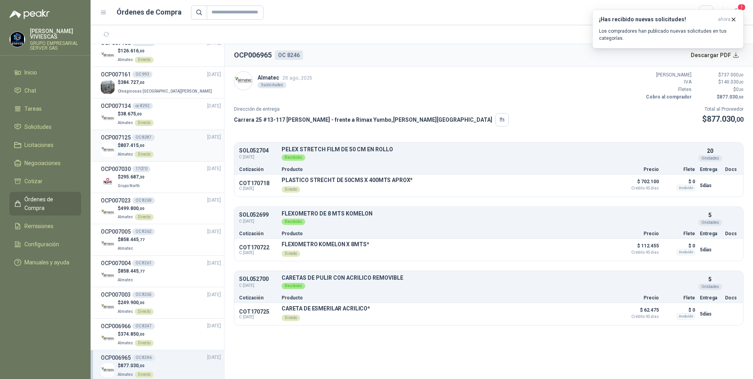
click at [135, 142] on span "807.415 ,00" at bounding box center [132, 145] width 24 height 6
click at [134, 142] on span "807.415 ,00" at bounding box center [132, 145] width 24 height 6
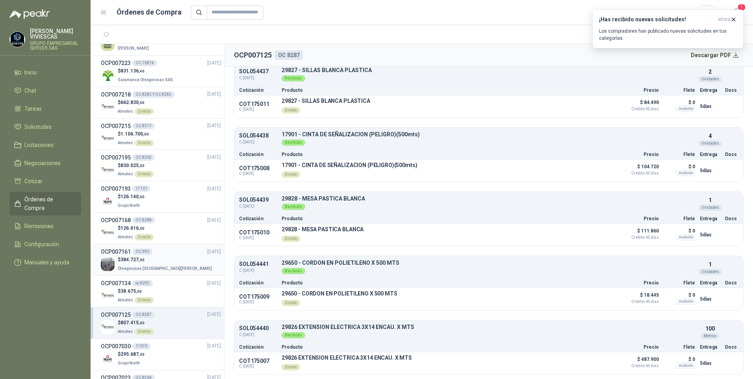
scroll to position [157, 0]
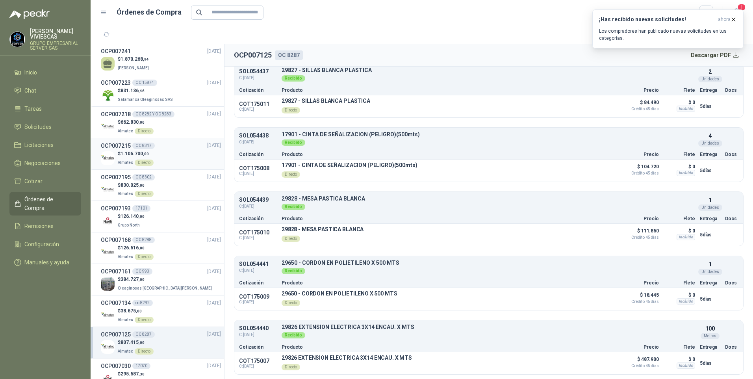
click at [127, 154] on span "1.106.700 ,00" at bounding box center [134, 154] width 28 height 6
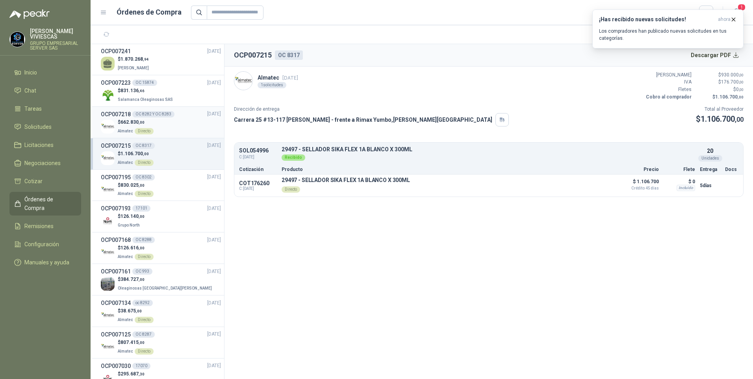
click at [127, 122] on span "662.830 ,00" at bounding box center [132, 122] width 24 height 6
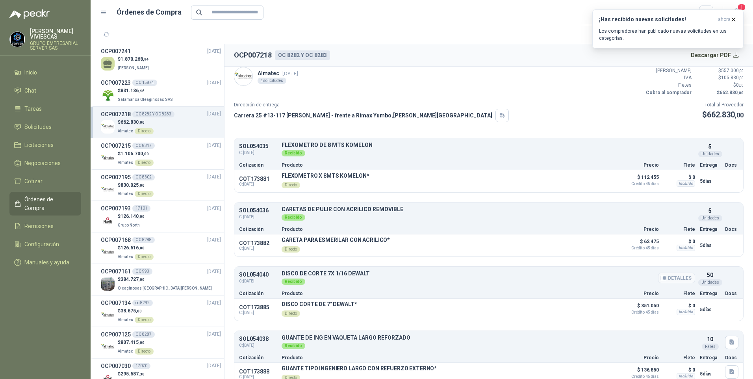
scroll to position [17, 0]
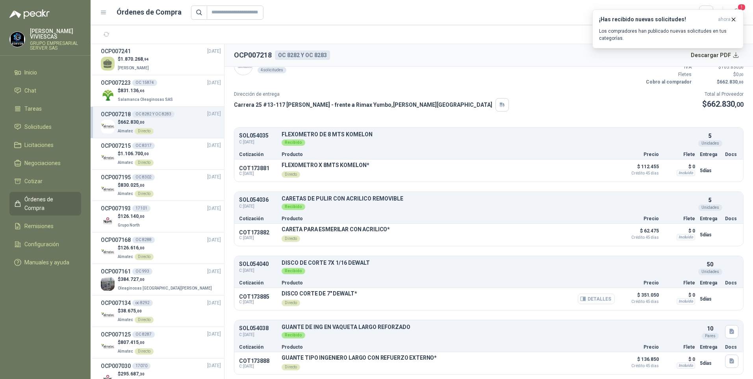
click at [593, 301] on button "Detalles" at bounding box center [595, 298] width 37 height 11
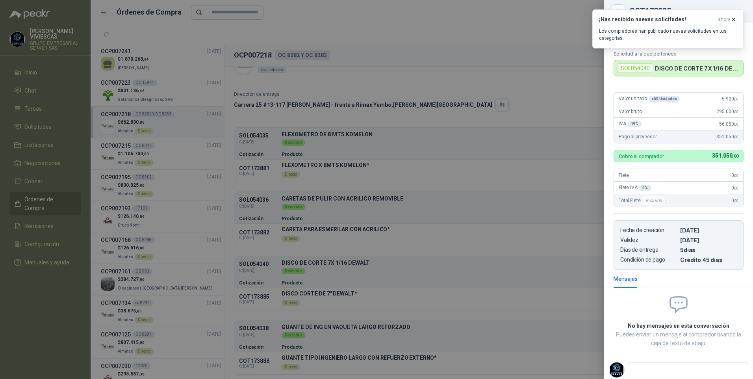
drag, startPoint x: 527, startPoint y: 282, endPoint x: 502, endPoint y: 258, distance: 34.5
click at [527, 282] on div at bounding box center [376, 189] width 753 height 379
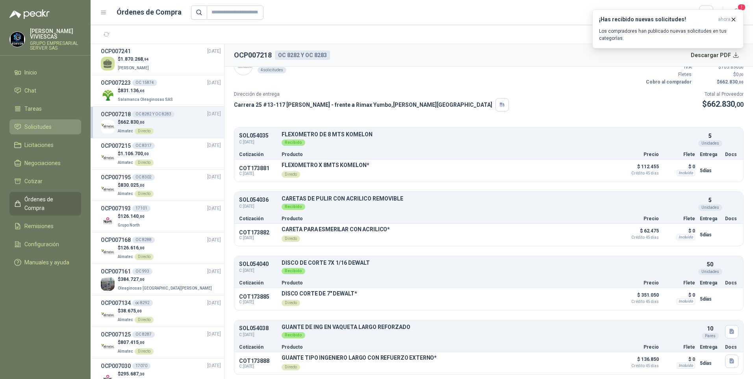
click at [35, 127] on span "Solicitudes" at bounding box center [37, 126] width 27 height 9
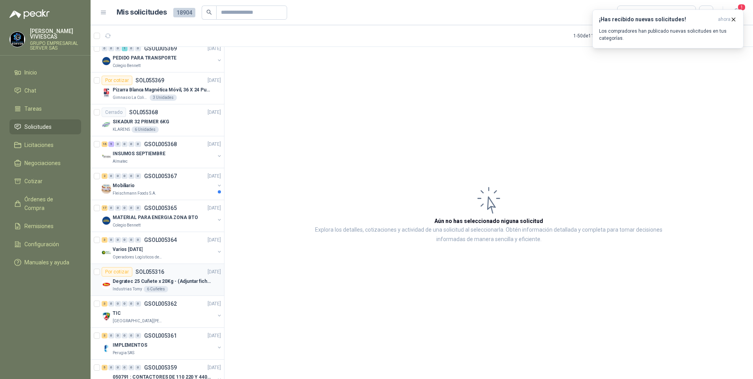
scroll to position [1102, 0]
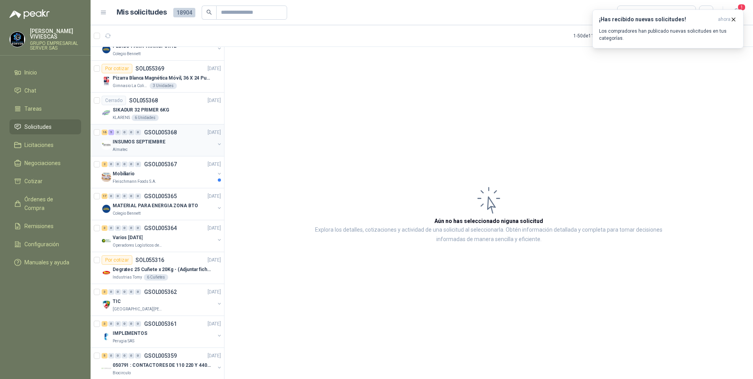
click at [139, 142] on p "INSUMOS SEPTIEMBRE" at bounding box center [139, 141] width 53 height 7
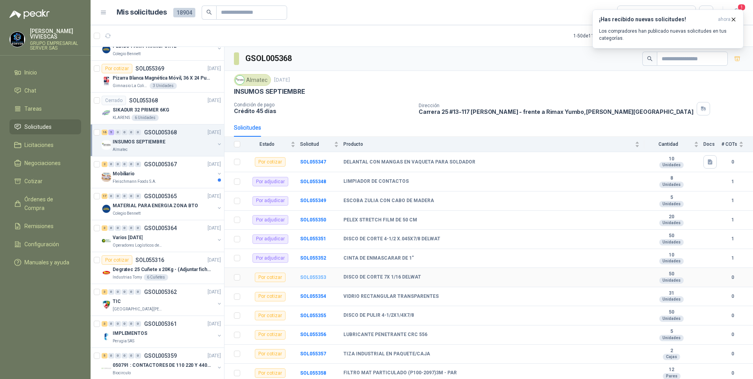
click at [316, 279] on b "SOL055353" at bounding box center [313, 277] width 26 height 6
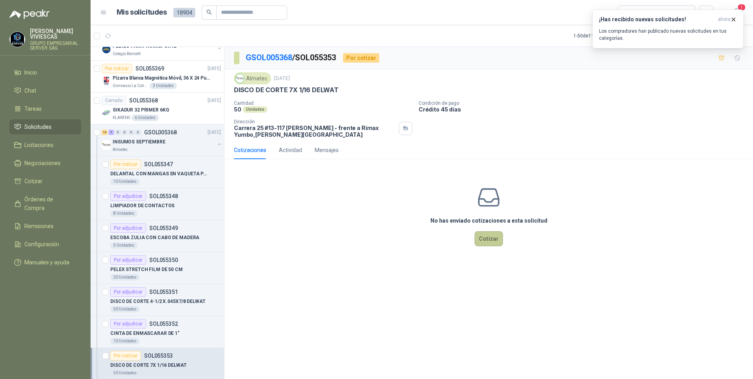
click at [488, 242] on button "Cotizar" at bounding box center [488, 238] width 28 height 15
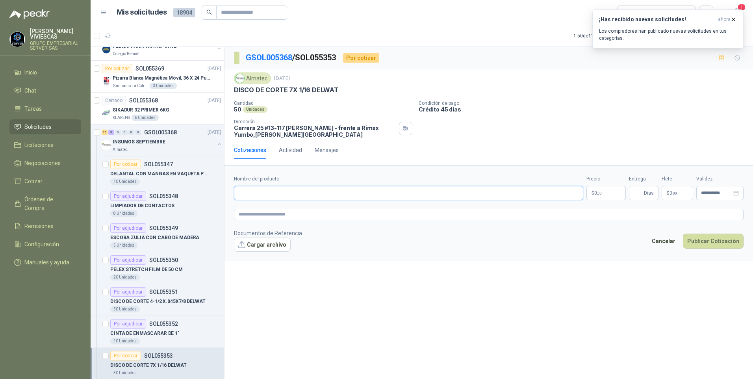
click at [263, 191] on input "Nombre del producto" at bounding box center [408, 193] width 349 height 14
type input "**********"
click at [612, 189] on p "$ 0 ,00" at bounding box center [605, 193] width 39 height 14
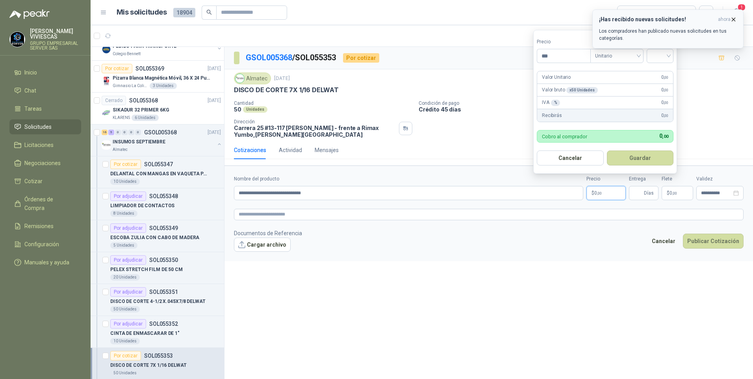
click at [732, 20] on icon "button" at bounding box center [733, 19] width 7 height 7
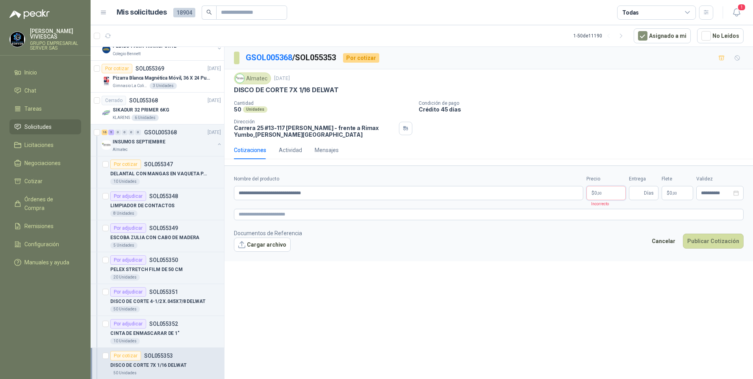
click at [603, 192] on p "$ 0 ,00" at bounding box center [605, 193] width 39 height 14
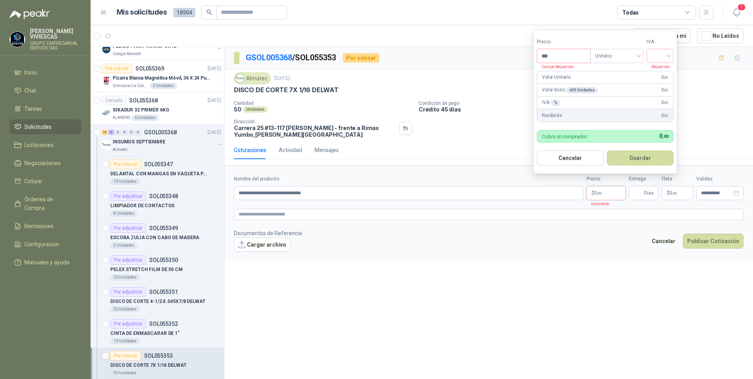
click at [558, 52] on input "***" at bounding box center [563, 55] width 53 height 13
type input "*******"
click at [661, 53] on input "search" at bounding box center [659, 55] width 17 height 12
drag, startPoint x: 662, startPoint y: 72, endPoint x: 653, endPoint y: 100, distance: 29.6
click at [661, 72] on div "19%" at bounding box center [661, 72] width 15 height 9
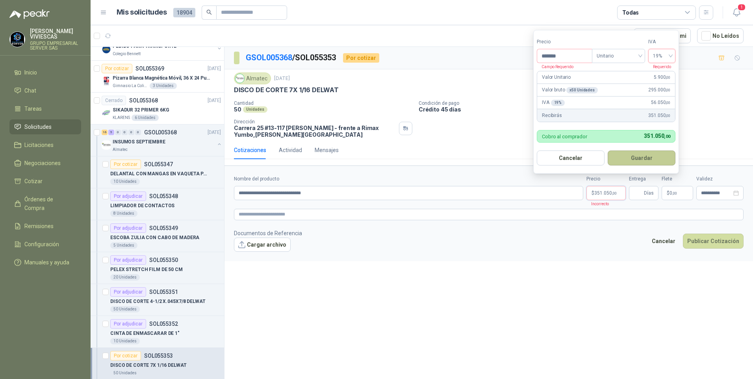
click at [635, 156] on button "Guardar" at bounding box center [641, 157] width 68 height 15
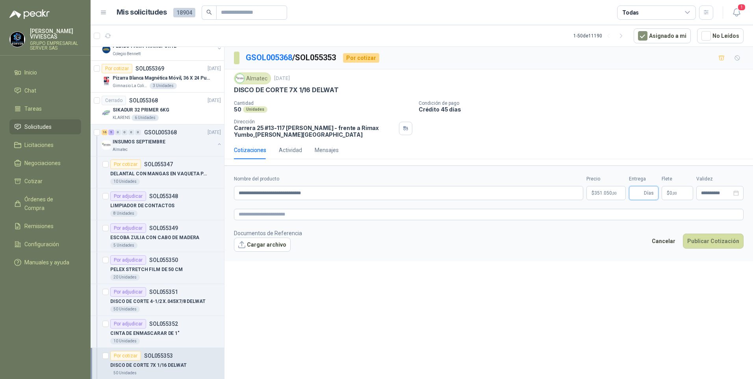
click at [639, 194] on input "Entrega" at bounding box center [637, 192] width 9 height 13
type input "*"
click at [462, 303] on div "**********" at bounding box center [488, 214] width 528 height 335
click at [709, 241] on button "Publicar Cotización" at bounding box center [712, 240] width 61 height 15
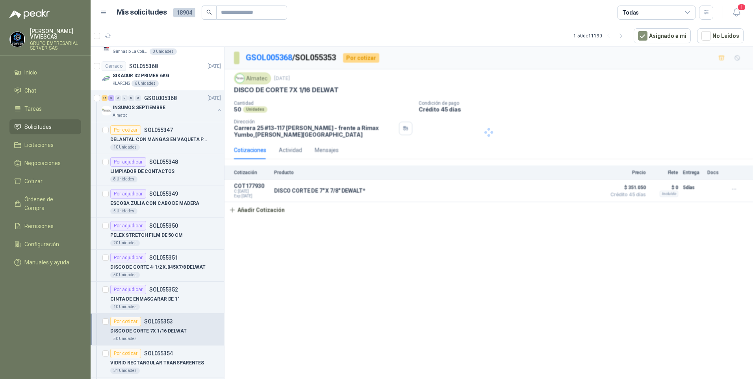
scroll to position [1220, 0]
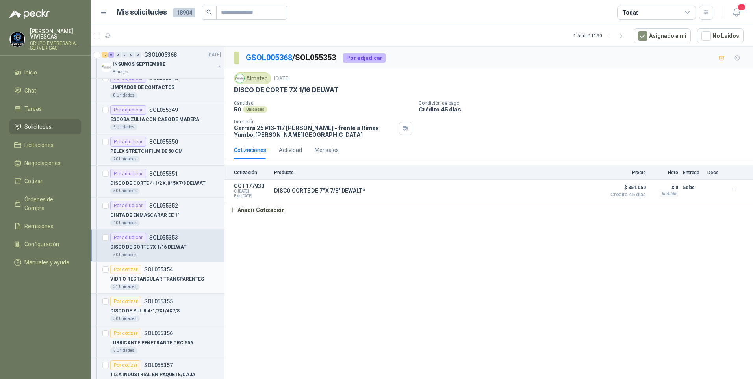
click at [155, 278] on p "VIDRIO RECTANGULAR TRANSPARENTES" at bounding box center [157, 278] width 94 height 7
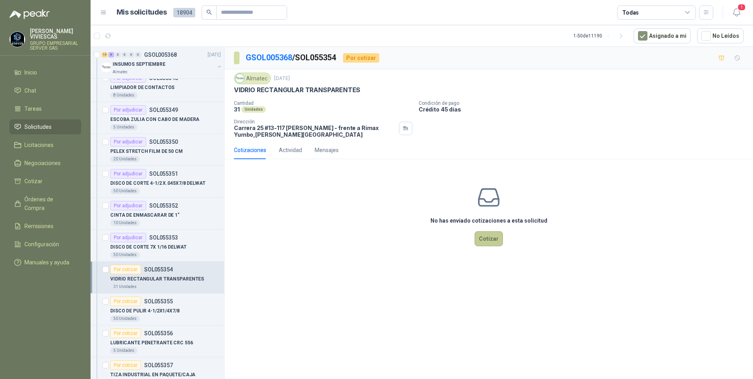
click at [489, 245] on button "Cotizar" at bounding box center [488, 238] width 28 height 15
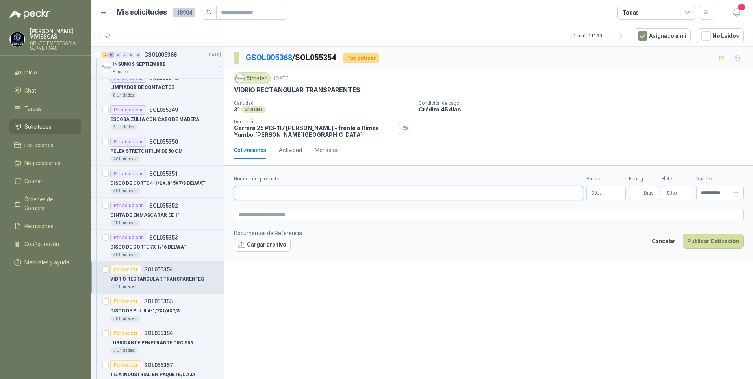
drag, startPoint x: 246, startPoint y: 189, endPoint x: 252, endPoint y: 186, distance: 7.2
click at [246, 189] on input "Nombre del producto" at bounding box center [408, 193] width 349 height 14
type input "**********"
click at [257, 216] on textarea at bounding box center [488, 214] width 509 height 11
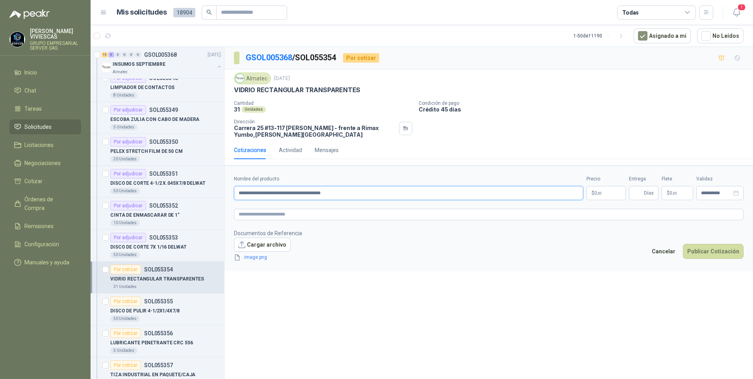
click at [365, 193] on input "**********" at bounding box center [408, 193] width 349 height 14
click at [597, 190] on p "$ 0 ,00" at bounding box center [605, 193] width 39 height 14
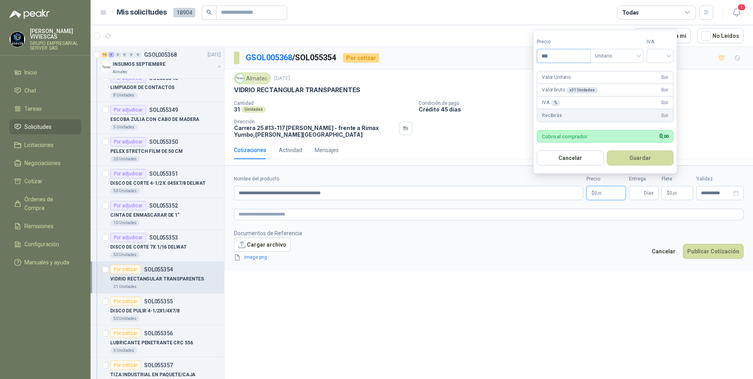
click at [555, 58] on input "***" at bounding box center [563, 55] width 53 height 13
type input "*****"
click at [607, 150] on button "Guardar" at bounding box center [640, 157] width 67 height 15
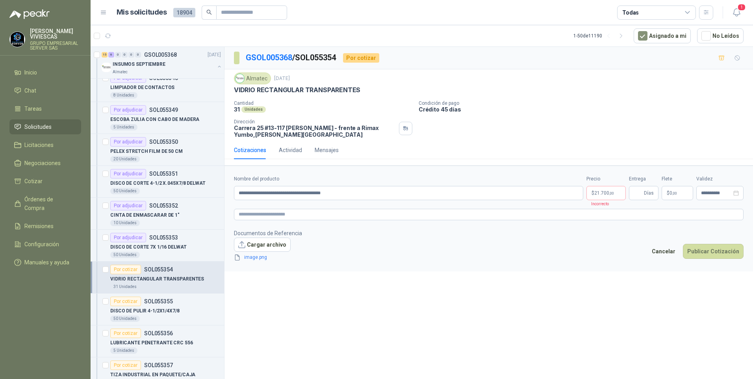
click at [681, 52] on div "GSOL005368 / SOL055354 Por cotizar" at bounding box center [488, 58] width 528 height 22
click at [607, 195] on span "21.700 ,00" at bounding box center [604, 192] width 20 height 5
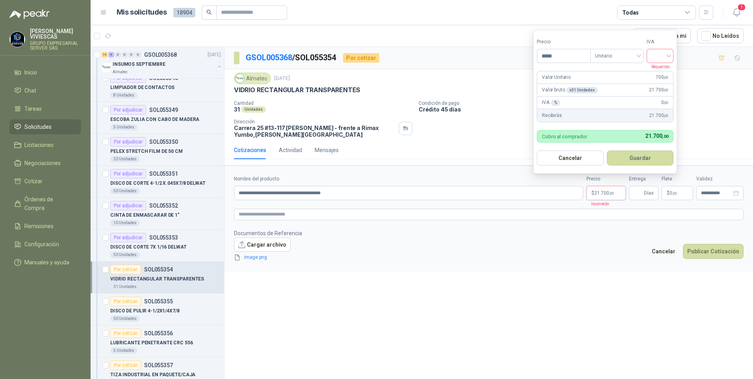
click at [660, 53] on input "search" at bounding box center [659, 55] width 17 height 12
drag, startPoint x: 661, startPoint y: 68, endPoint x: 653, endPoint y: 85, distance: 18.5
click at [660, 69] on div "19%" at bounding box center [661, 72] width 15 height 9
drag, startPoint x: 645, startPoint y: 156, endPoint x: 534, endPoint y: 232, distance: 135.0
click at [645, 156] on button "Guardar" at bounding box center [641, 157] width 68 height 15
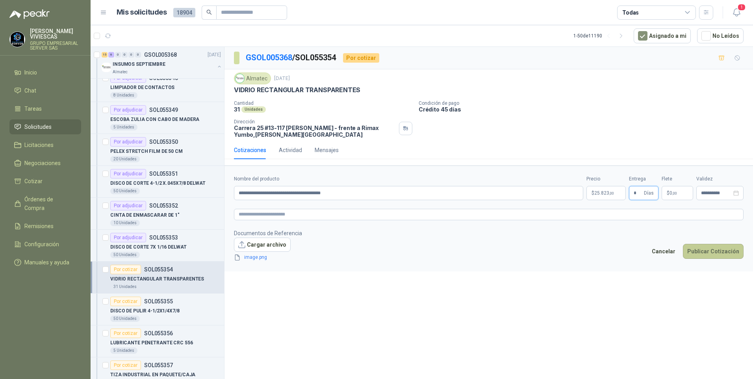
type input "*"
click at [720, 253] on button "Publicar Cotización" at bounding box center [712, 251] width 61 height 15
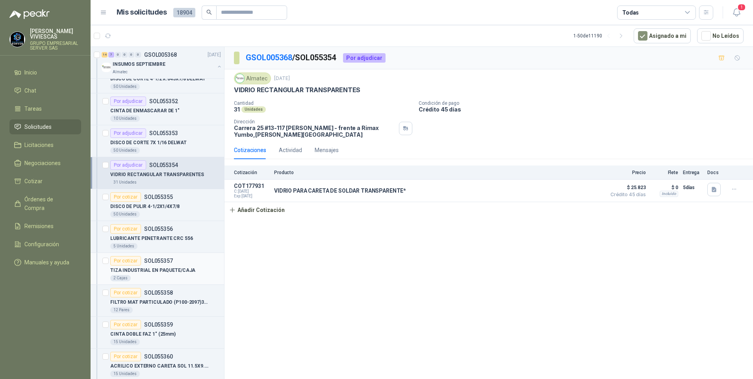
scroll to position [1338, 0]
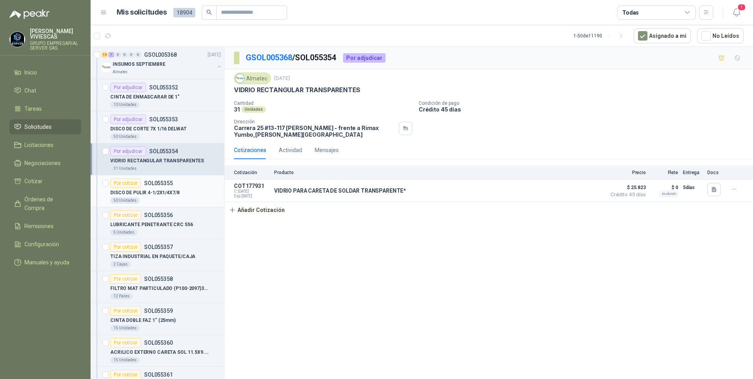
click at [144, 193] on p "DISCO DE PULIR 4-1/2X1/4X7/8" at bounding box center [144, 192] width 69 height 7
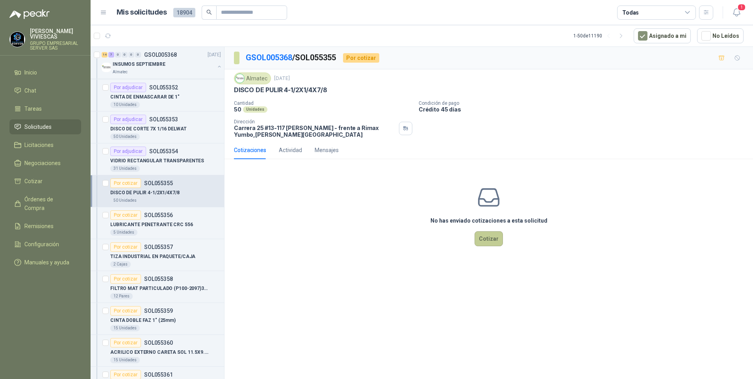
click at [486, 239] on button "Cotizar" at bounding box center [488, 238] width 28 height 15
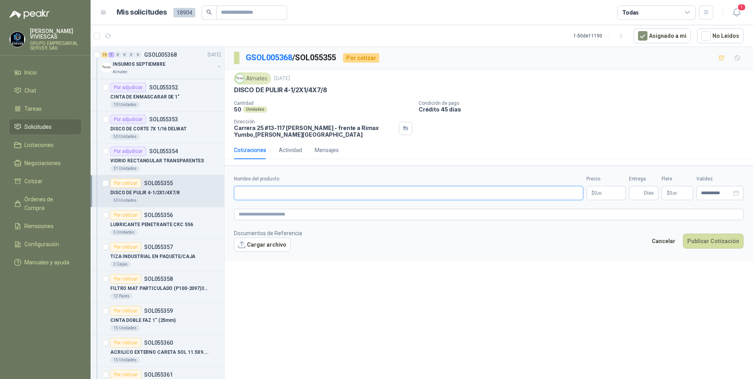
click at [253, 195] on input "Nombre del producto" at bounding box center [408, 193] width 349 height 14
type input "**********"
click at [607, 193] on p "$ 0 ,00" at bounding box center [605, 193] width 39 height 14
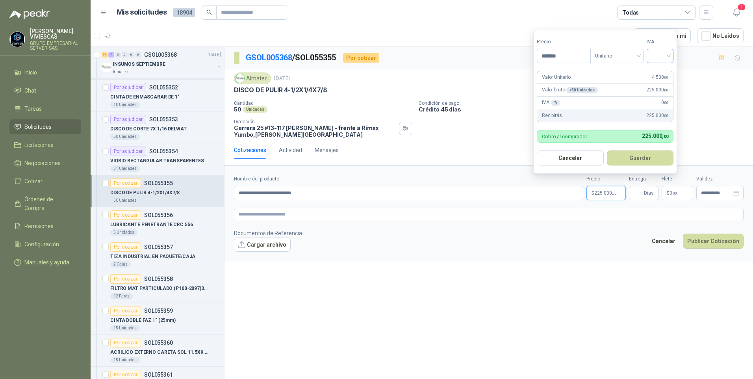
type input "*******"
click at [665, 54] on input "search" at bounding box center [659, 55] width 17 height 12
click at [664, 71] on div "19%" at bounding box center [661, 72] width 15 height 9
drag, startPoint x: 634, startPoint y: 168, endPoint x: 636, endPoint y: 163, distance: 4.8
click at [636, 163] on form "Precio ******* Tipo Unitario IVA 19% 19% Valor Unitario 4.500 ,00 Valor bruto x…" at bounding box center [606, 102] width 146 height 144
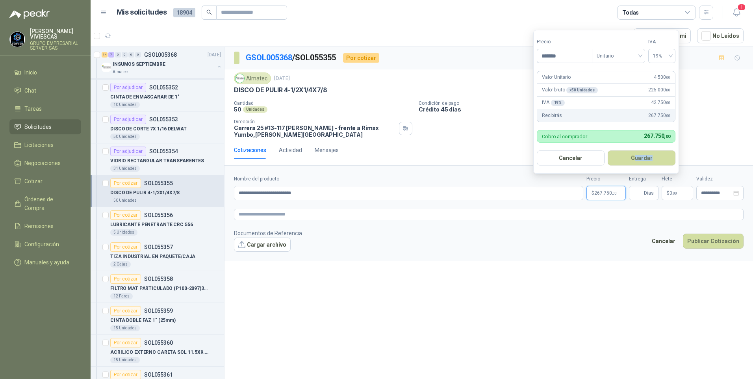
drag, startPoint x: 636, startPoint y: 163, endPoint x: 644, endPoint y: 159, distance: 8.6
click at [644, 159] on button "Guardar" at bounding box center [641, 157] width 68 height 15
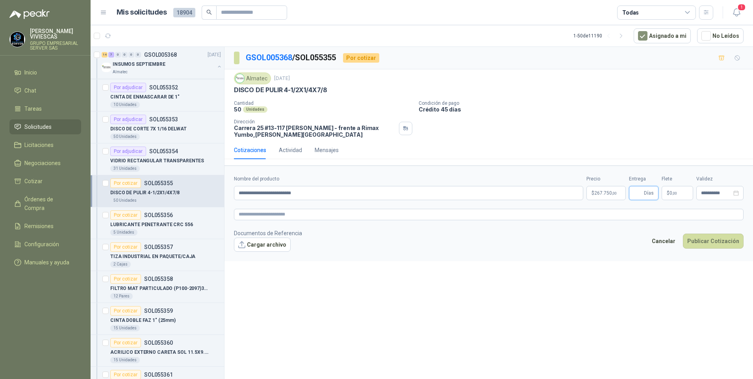
click at [640, 187] on input "Entrega" at bounding box center [637, 192] width 9 height 13
type input "*"
drag, startPoint x: 728, startPoint y: 254, endPoint x: 722, endPoint y: 247, distance: 9.5
click at [727, 255] on form "**********" at bounding box center [488, 212] width 528 height 95
click at [721, 244] on button "Publicar Cotización" at bounding box center [712, 240] width 61 height 15
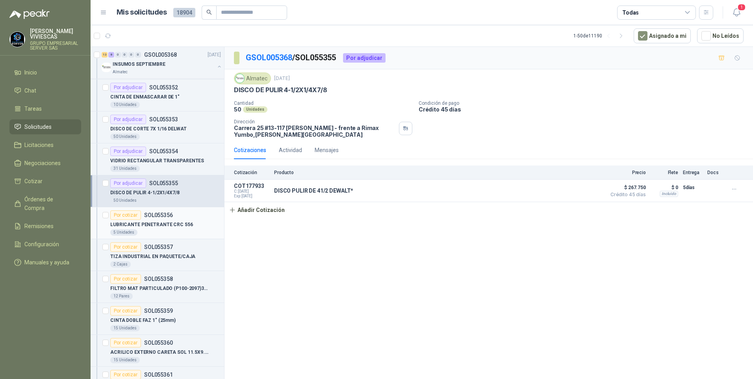
click at [146, 227] on p "LUBRICANTE PENETRANTE CRC 556" at bounding box center [151, 224] width 83 height 7
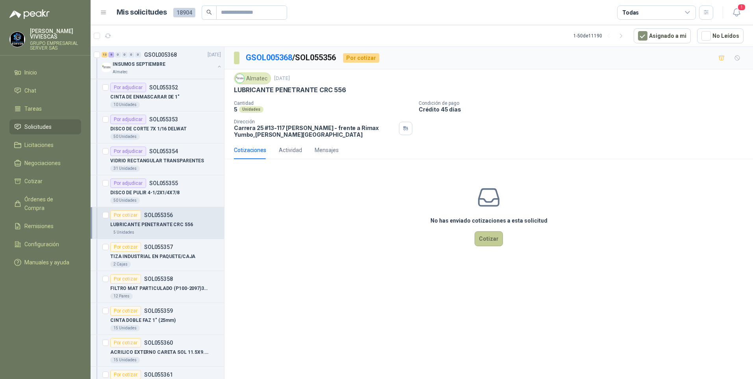
drag, startPoint x: 473, startPoint y: 239, endPoint x: 486, endPoint y: 241, distance: 13.1
click at [473, 239] on div "No has enviado cotizaciones a esta solicitud Cotizar" at bounding box center [488, 215] width 528 height 100
click at [486, 241] on button "Cotizar" at bounding box center [488, 238] width 28 height 15
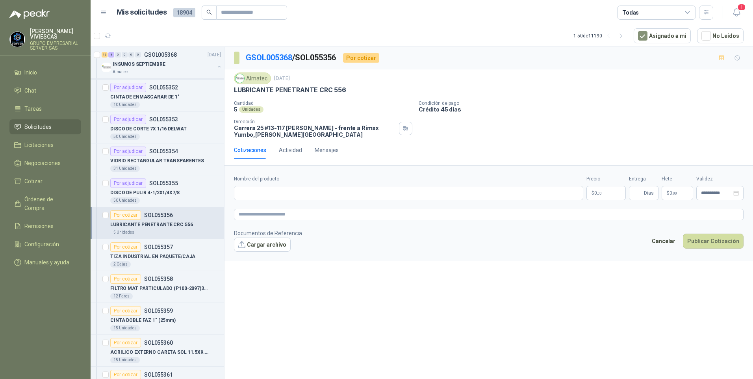
click at [245, 181] on label "Nombre del producto" at bounding box center [408, 178] width 349 height 7
click at [245, 186] on input "Nombre del producto" at bounding box center [408, 193] width 349 height 14
click at [256, 190] on input "Nombre del producto" at bounding box center [408, 193] width 349 height 14
type input "**********"
click at [599, 195] on span ",00" at bounding box center [599, 193] width 5 height 4
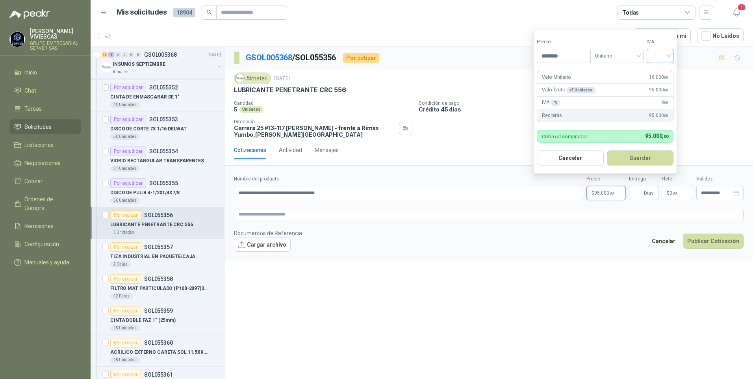
type input "********"
click at [660, 58] on input "search" at bounding box center [659, 55] width 17 height 12
click at [664, 70] on div "19%" at bounding box center [661, 72] width 15 height 9
click at [640, 158] on button "Guardar" at bounding box center [641, 157] width 68 height 15
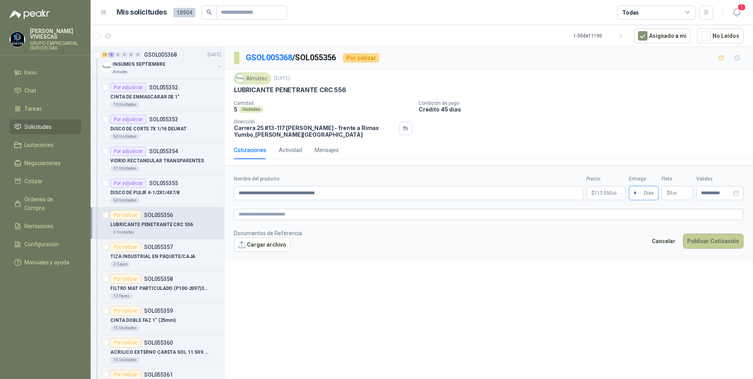
type input "*"
click at [718, 234] on button "Publicar Cotización" at bounding box center [712, 240] width 61 height 15
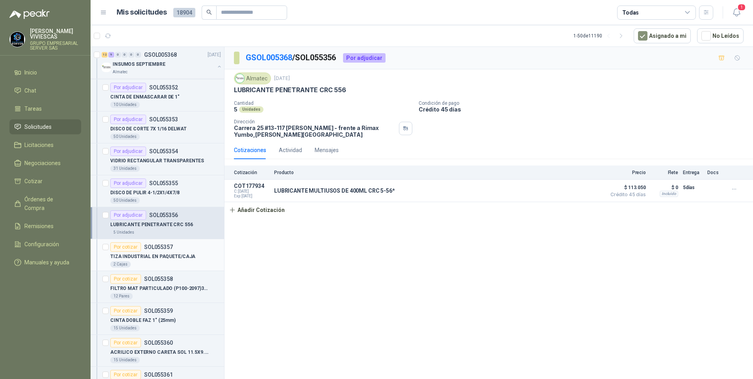
click at [147, 256] on p "TIZA INDUSTRIAL EN PAQUETE/CAJA" at bounding box center [152, 256] width 85 height 7
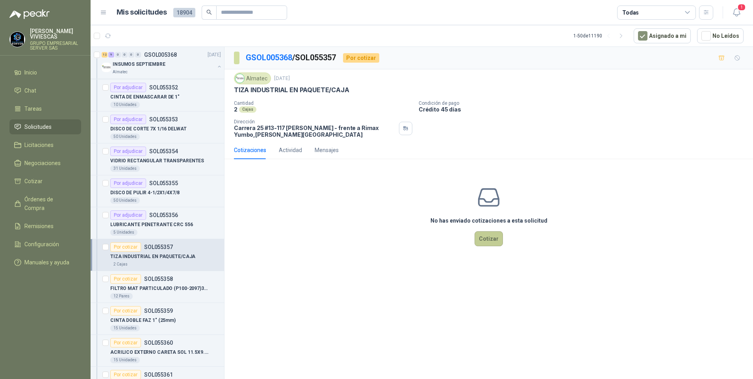
click at [500, 239] on button "Cotizar" at bounding box center [488, 238] width 28 height 15
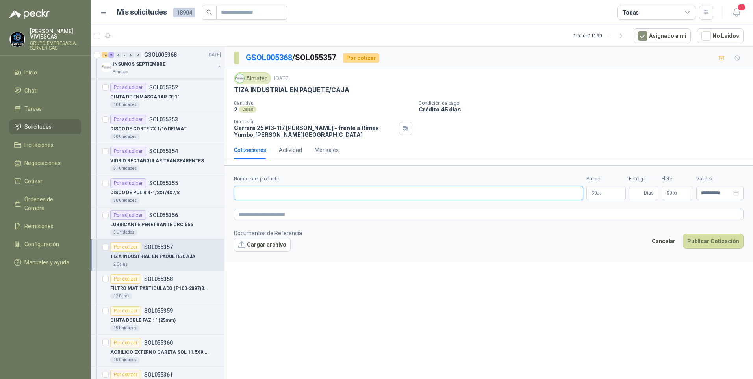
drag, startPoint x: 272, startPoint y: 187, endPoint x: 263, endPoint y: 189, distance: 9.3
click at [269, 188] on input "Nombre del producto" at bounding box center [408, 193] width 349 height 14
click at [290, 190] on input "**********" at bounding box center [408, 193] width 349 height 14
click at [333, 191] on input "**********" at bounding box center [408, 193] width 349 height 14
click at [350, 191] on input "**********" at bounding box center [408, 193] width 349 height 14
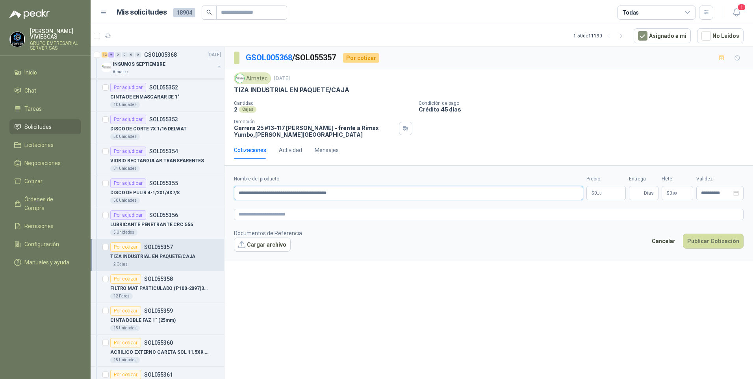
click at [372, 187] on input "**********" at bounding box center [408, 193] width 349 height 14
click at [341, 193] on input "**********" at bounding box center [408, 193] width 349 height 14
type input "**********"
click at [604, 196] on p "$ 0 ,00" at bounding box center [605, 193] width 39 height 14
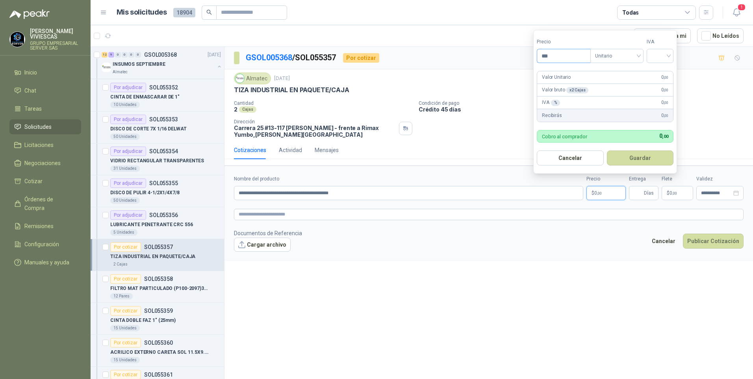
click at [569, 53] on input "***" at bounding box center [563, 55] width 53 height 13
click at [563, 55] on input "***" at bounding box center [563, 55] width 53 height 13
type input "********"
click at [661, 53] on input "search" at bounding box center [659, 55] width 17 height 12
drag, startPoint x: 662, startPoint y: 69, endPoint x: 664, endPoint y: 134, distance: 65.0
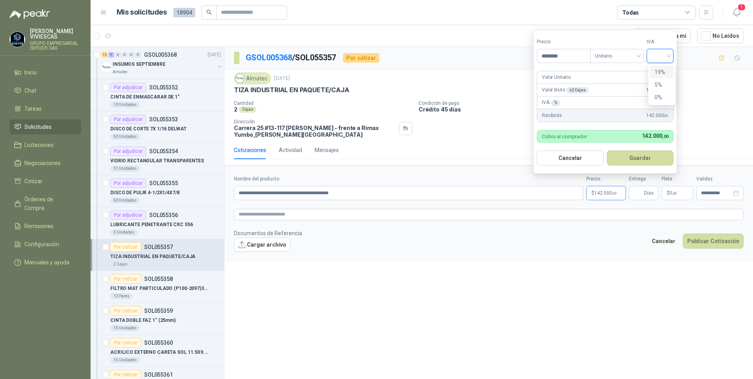
click at [662, 69] on div "19%" at bounding box center [661, 72] width 15 height 9
click at [635, 163] on button "Guardar" at bounding box center [641, 157] width 68 height 15
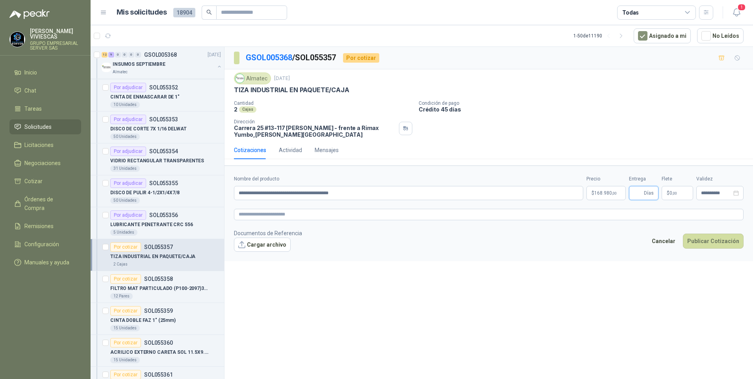
click at [640, 194] on input "Entrega" at bounding box center [637, 192] width 9 height 13
type input "*"
click at [529, 282] on div "**********" at bounding box center [488, 214] width 528 height 335
click at [706, 241] on button "Publicar Cotización" at bounding box center [712, 240] width 61 height 15
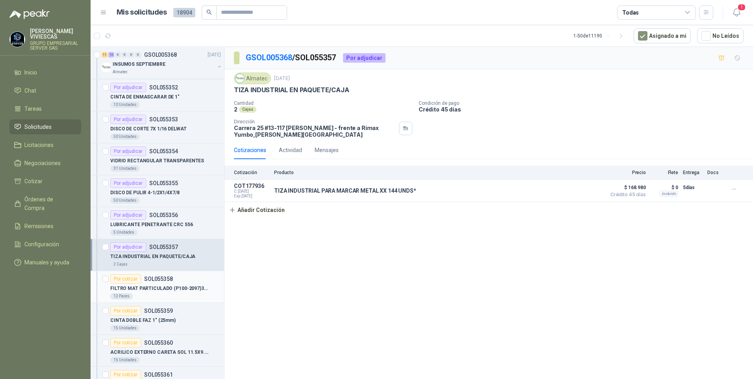
click at [142, 289] on p "FILTRO MAT PARTICULADO (P100-2097)3M - PAR" at bounding box center [159, 288] width 98 height 7
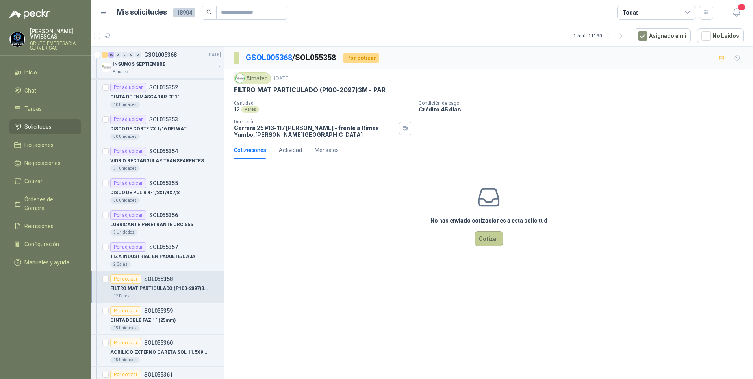
click at [492, 242] on button "Cotizar" at bounding box center [488, 238] width 28 height 15
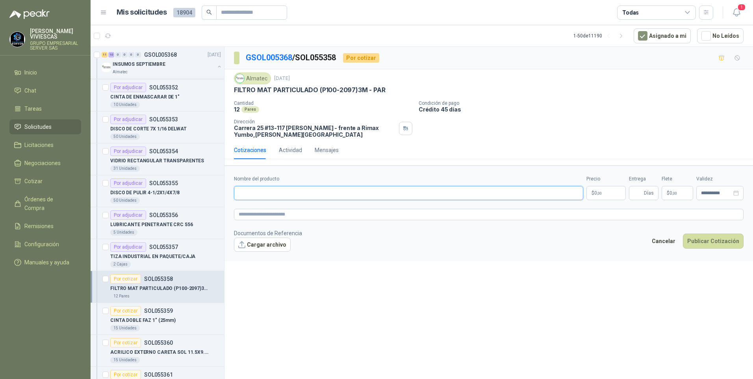
click at [244, 191] on input "Nombre del producto" at bounding box center [408, 193] width 349 height 14
click at [276, 192] on input "Nombre del producto" at bounding box center [408, 193] width 349 height 14
paste input "**********"
click at [370, 194] on input "**********" at bounding box center [408, 193] width 349 height 14
type input "**********"
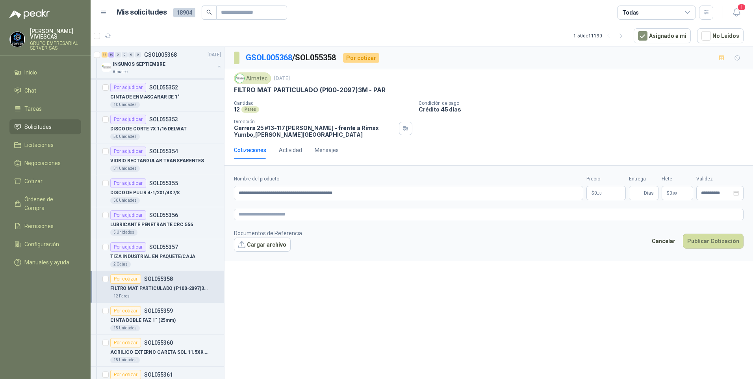
click at [606, 196] on p "$ 0 ,00" at bounding box center [605, 193] width 39 height 14
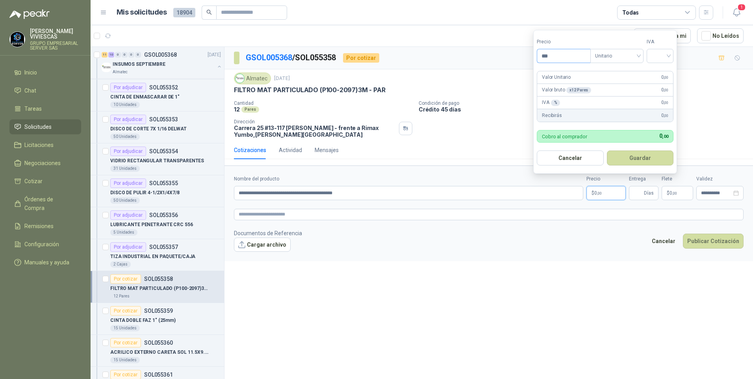
click at [558, 49] on input "***" at bounding box center [563, 55] width 53 height 13
type input "********"
click at [666, 56] on input "search" at bounding box center [659, 55] width 17 height 12
click at [654, 74] on div "19%" at bounding box center [661, 72] width 24 height 13
click at [644, 163] on button "Guardar" at bounding box center [641, 157] width 68 height 15
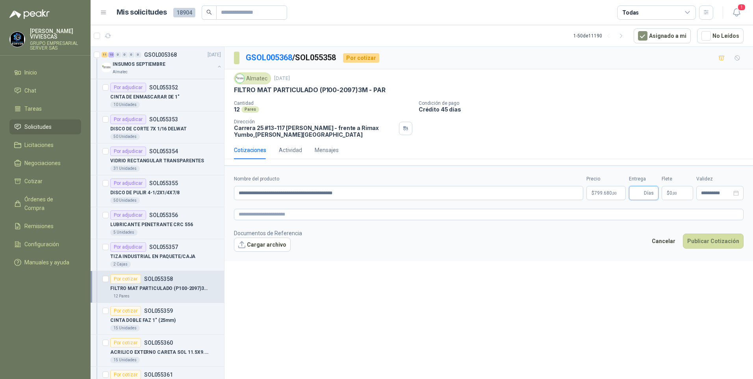
click at [640, 193] on input "Entrega" at bounding box center [637, 192] width 9 height 13
click at [639, 192] on input "Entrega" at bounding box center [637, 192] width 9 height 13
drag, startPoint x: 629, startPoint y: 309, endPoint x: 636, endPoint y: 309, distance: 6.7
click at [632, 309] on div "**********" at bounding box center [488, 214] width 528 height 335
click at [642, 193] on input "Entrega" at bounding box center [637, 192] width 9 height 13
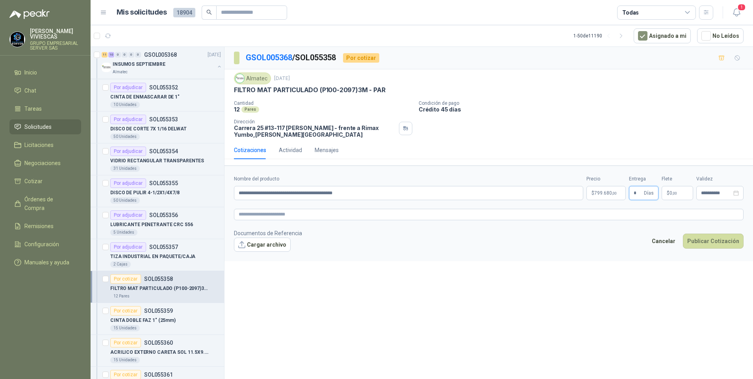
type input "*"
click at [682, 233] on button "Publicar Cotización" at bounding box center [712, 240] width 61 height 15
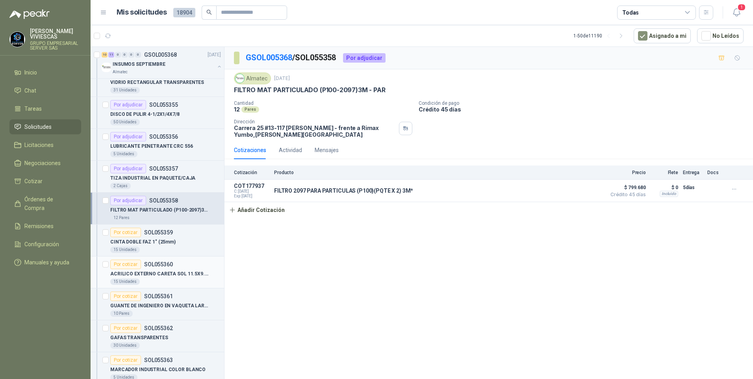
scroll to position [1417, 0]
click at [140, 243] on p "CINTA DOBLE FAZ 1" (25mm)" at bounding box center [142, 241] width 65 height 7
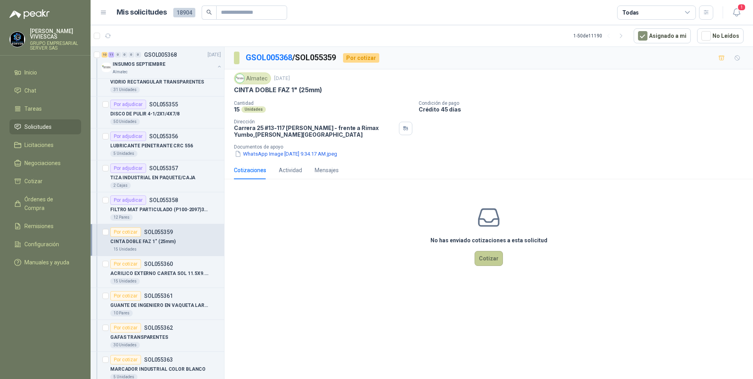
click at [488, 260] on button "Cotizar" at bounding box center [488, 258] width 28 height 15
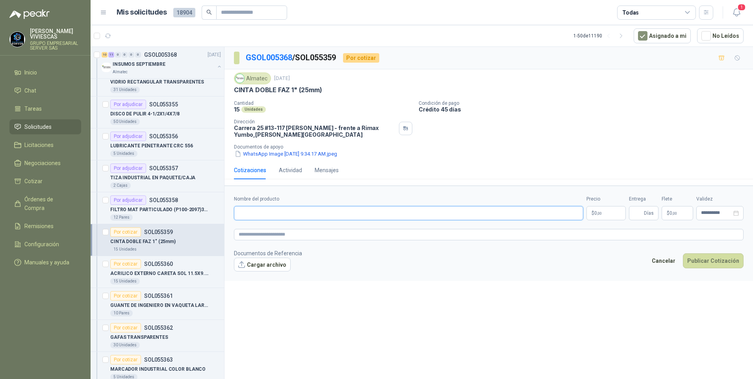
click at [253, 215] on input "Nombre del producto" at bounding box center [408, 213] width 349 height 14
click at [255, 216] on input "Nombre del producto" at bounding box center [408, 213] width 349 height 14
click at [264, 237] on textarea at bounding box center [488, 234] width 509 height 11
click at [249, 215] on input "Nombre del producto" at bounding box center [408, 213] width 349 height 14
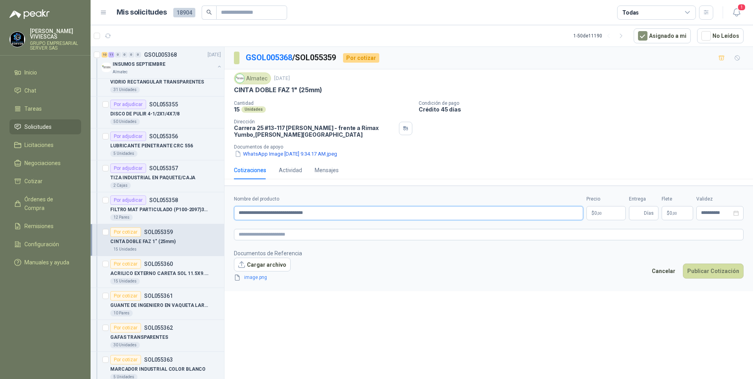
click at [290, 212] on input "**********" at bounding box center [408, 213] width 349 height 14
click at [310, 215] on input "**********" at bounding box center [408, 213] width 349 height 14
type input "**********"
click at [595, 218] on p "$ 0 ,00" at bounding box center [605, 213] width 39 height 14
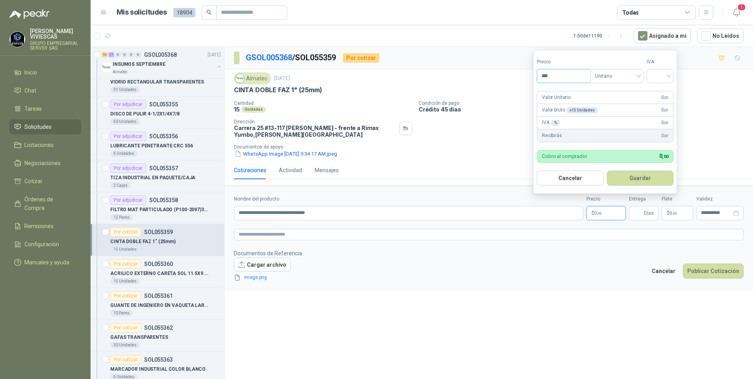
click at [565, 74] on input "***" at bounding box center [563, 75] width 53 height 13
type input "********"
click at [665, 77] on input "search" at bounding box center [659, 75] width 17 height 12
click at [664, 95] on div "19%" at bounding box center [661, 92] width 15 height 9
click at [645, 179] on button "Guardar" at bounding box center [641, 177] width 68 height 15
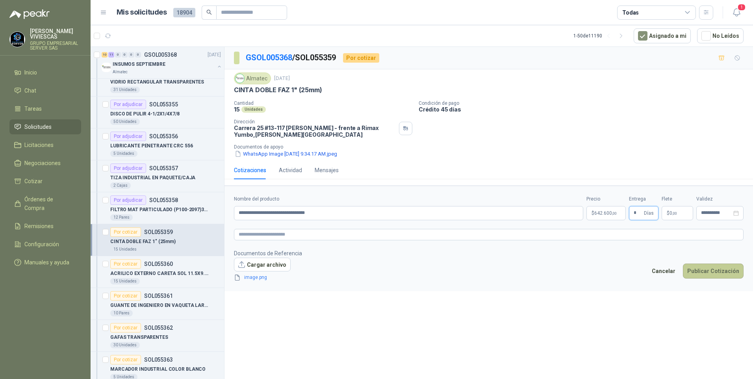
type input "*"
click at [703, 268] on button "Publicar Cotización" at bounding box center [712, 270] width 61 height 15
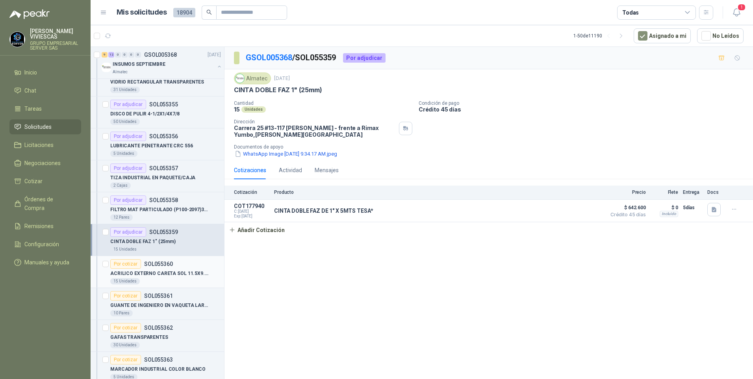
click at [151, 276] on p "ACRILICO EXTERNO CARETA SOL 11.5X9.5CM" at bounding box center [159, 273] width 98 height 7
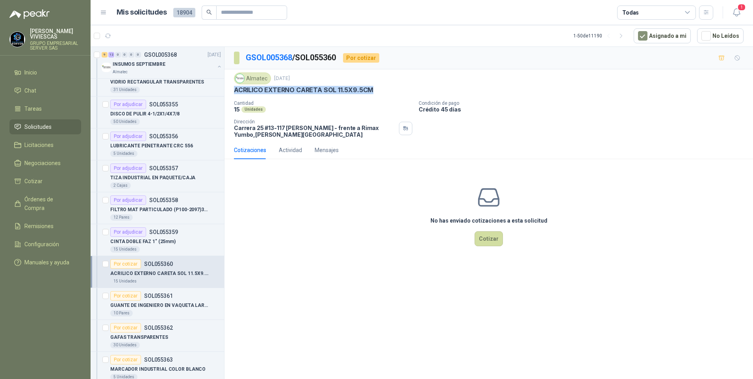
drag, startPoint x: 234, startPoint y: 89, endPoint x: 387, endPoint y: 92, distance: 152.7
click at [387, 92] on div "ACRILICO EXTERNO CARETA SOL 11.5X9.5CM" at bounding box center [488, 90] width 509 height 8
drag, startPoint x: 387, startPoint y: 92, endPoint x: 346, endPoint y: 90, distance: 41.0
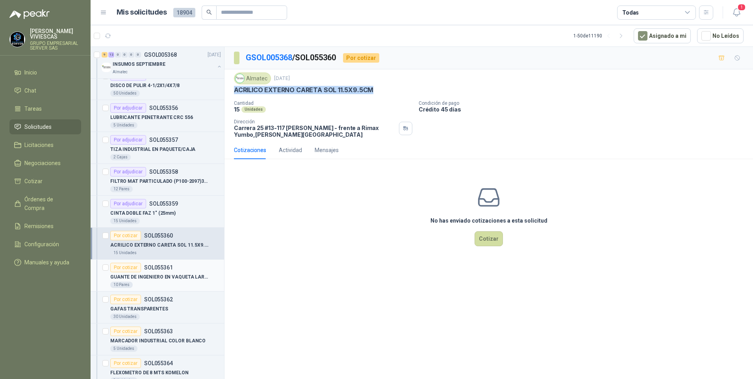
scroll to position [1456, 0]
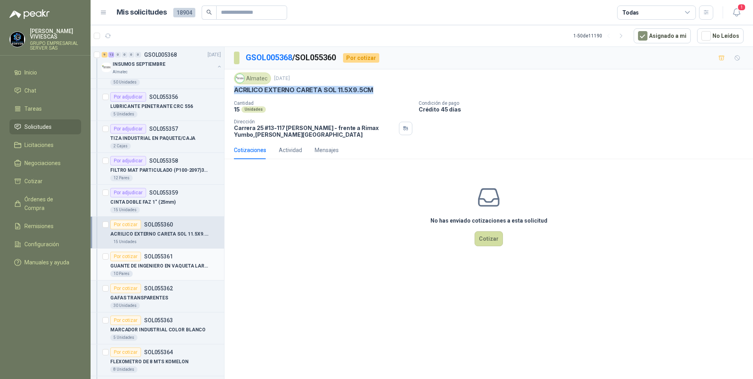
click at [145, 264] on p "GUANTE DE INGENIERO EN VAQUETA LARGO" at bounding box center [159, 265] width 98 height 7
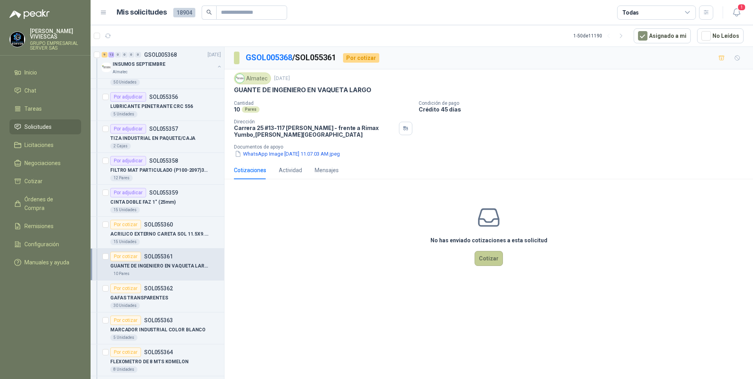
click at [487, 258] on button "Cotizar" at bounding box center [488, 258] width 28 height 15
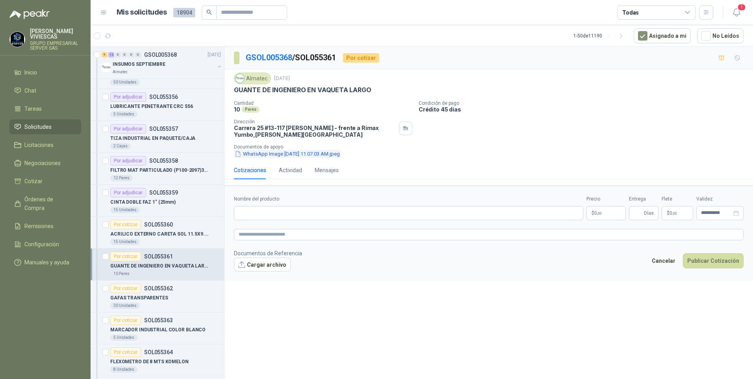
click at [290, 155] on button "WhatsApp Image [DATE] 11.07.03 AM.jpeg" at bounding box center [287, 154] width 107 height 8
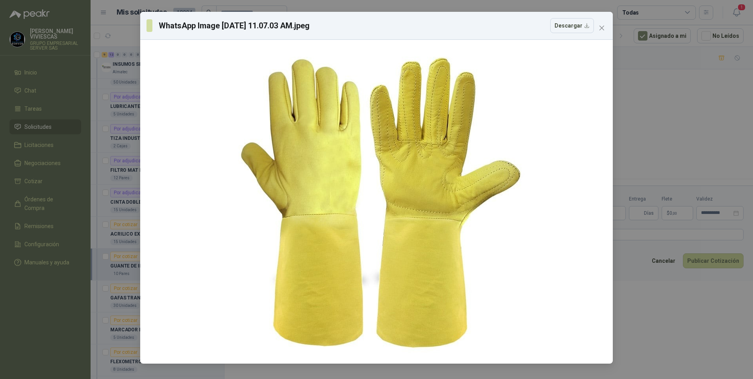
drag, startPoint x: 661, startPoint y: 334, endPoint x: 671, endPoint y: 334, distance: 9.8
click at [663, 334] on div "WhatsApp Image [DATE] 11.07.03 AM.jpeg Descargar" at bounding box center [376, 189] width 753 height 379
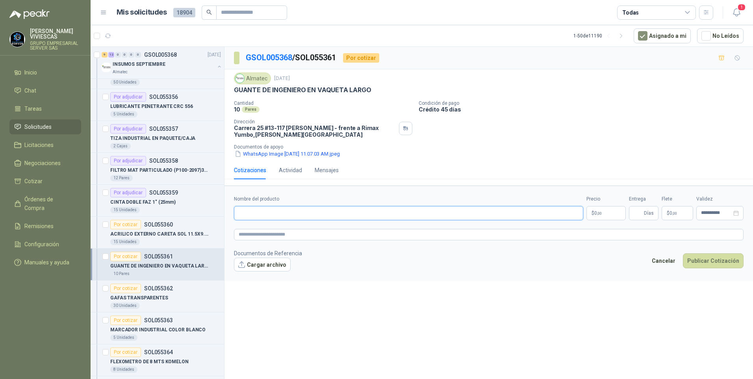
drag, startPoint x: 250, startPoint y: 207, endPoint x: 249, endPoint y: 211, distance: 4.3
click at [249, 207] on input "Nombre del producto" at bounding box center [408, 213] width 349 height 14
click at [303, 154] on button "WhatsApp Image [DATE] 11.07.03 AM.jpeg" at bounding box center [287, 154] width 107 height 8
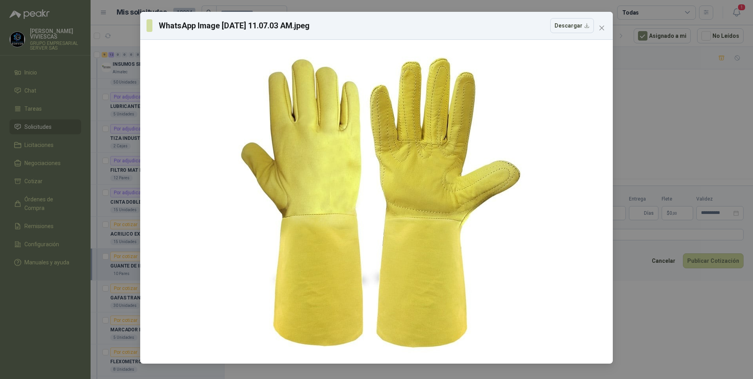
click at [653, 308] on div "WhatsApp Image [DATE] 11.07.03 AM.jpeg Descargar" at bounding box center [376, 189] width 753 height 379
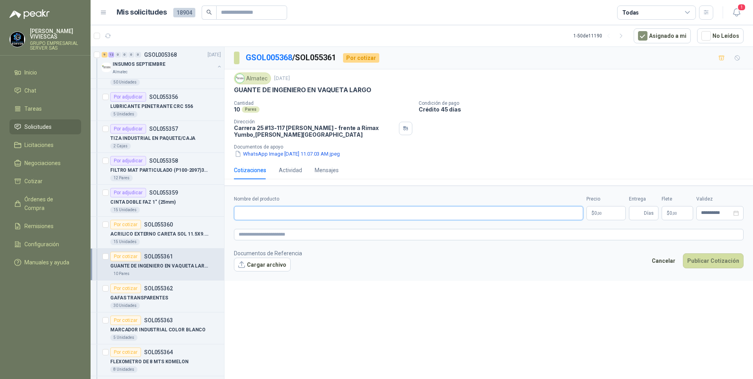
click at [251, 211] on input "Nombre del producto" at bounding box center [408, 213] width 349 height 14
paste input "**********"
type input "**********"
click at [616, 215] on p "$ 0 ,00" at bounding box center [605, 213] width 39 height 14
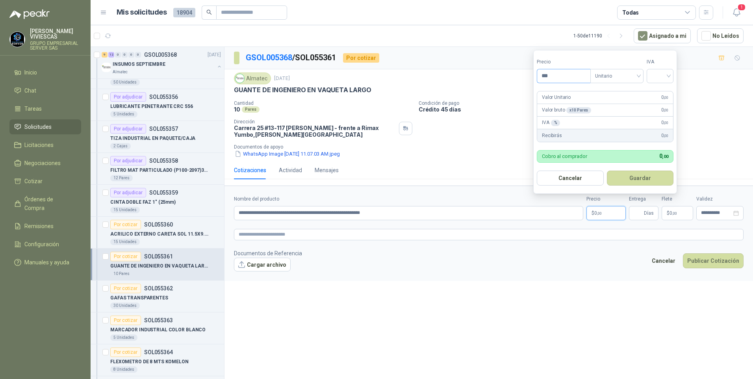
click at [551, 81] on input "***" at bounding box center [563, 75] width 53 height 13
click at [266, 233] on textarea at bounding box center [488, 234] width 509 height 11
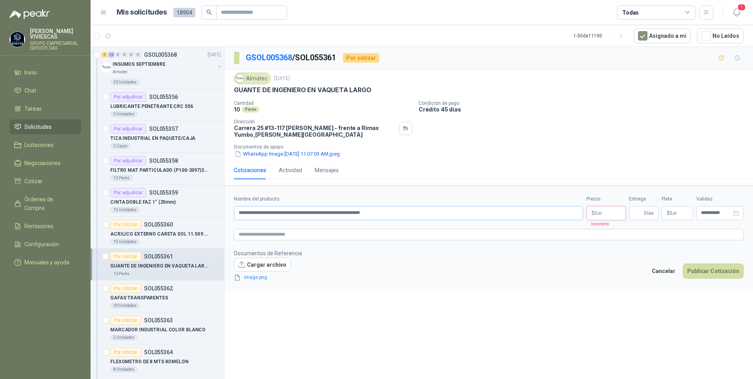
drag, startPoint x: 606, startPoint y: 213, endPoint x: 581, endPoint y: 213, distance: 24.8
click at [605, 213] on p "$ 0 ,00" at bounding box center [605, 213] width 39 height 14
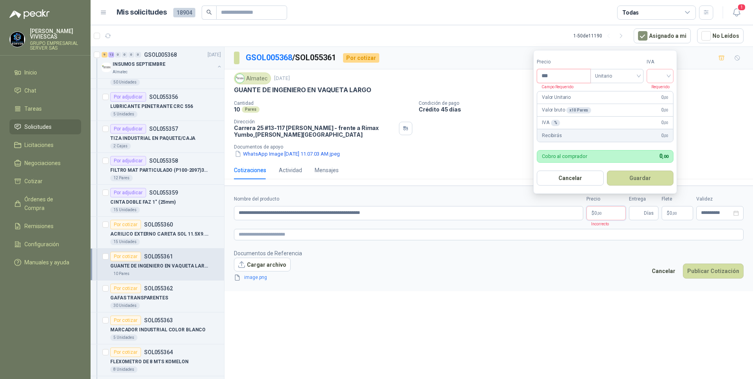
click at [554, 75] on input "***" at bounding box center [563, 75] width 53 height 13
click at [652, 74] on div at bounding box center [659, 76] width 27 height 14
type input "********"
click at [657, 91] on div "19%" at bounding box center [661, 92] width 15 height 9
drag, startPoint x: 640, startPoint y: 178, endPoint x: 625, endPoint y: 189, distance: 18.7
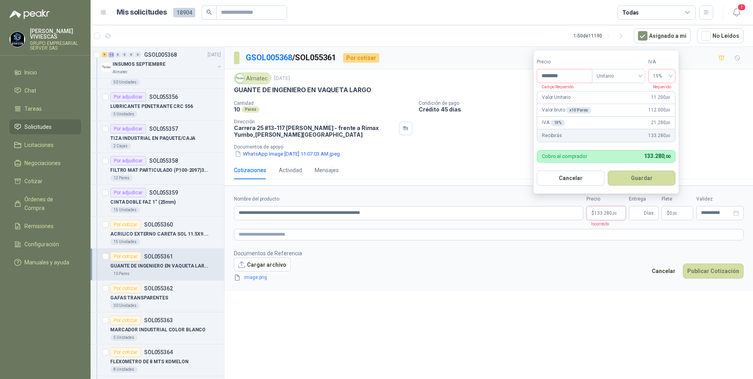
click at [640, 178] on button "Guardar" at bounding box center [641, 177] width 68 height 15
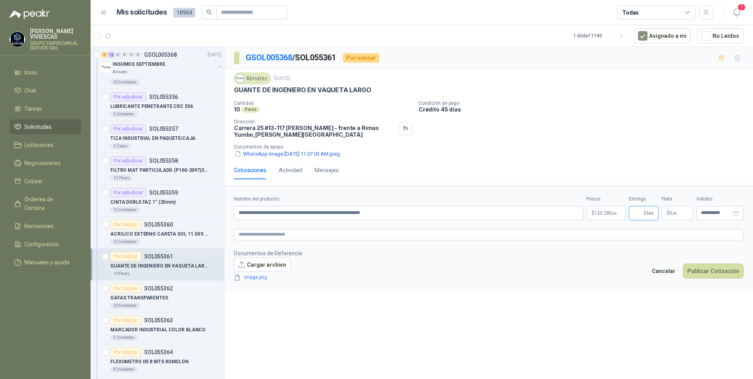
click at [642, 213] on input "Entrega" at bounding box center [637, 212] width 9 height 13
type input "*"
drag, startPoint x: 589, startPoint y: 330, endPoint x: 594, endPoint y: 326, distance: 6.2
click at [589, 330] on div "**********" at bounding box center [488, 214] width 528 height 335
click at [712, 272] on button "Publicar Cotización" at bounding box center [712, 270] width 61 height 15
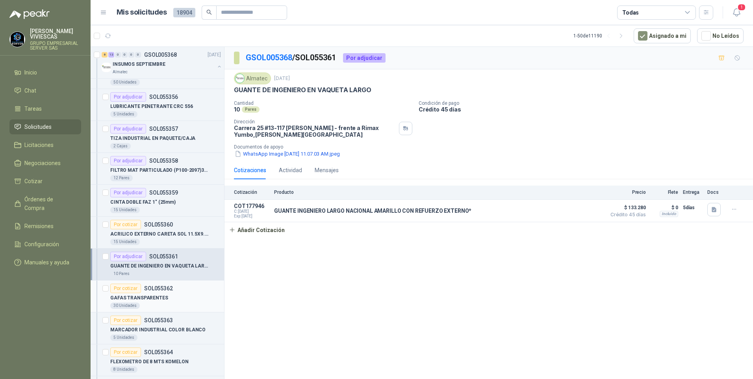
click at [133, 298] on p "GAFAS TRANSPARENTES" at bounding box center [139, 297] width 58 height 7
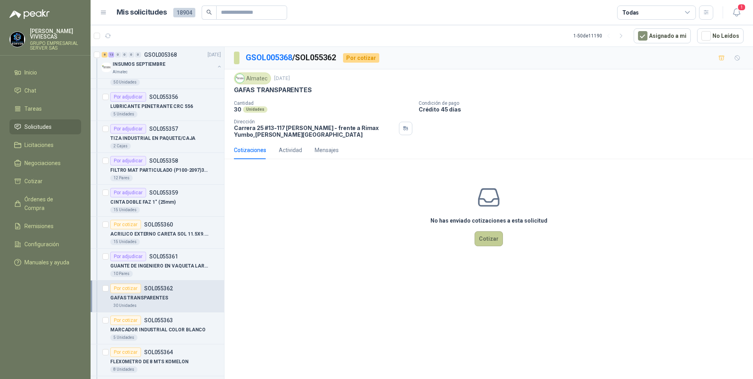
click at [485, 242] on button "Cotizar" at bounding box center [488, 238] width 28 height 15
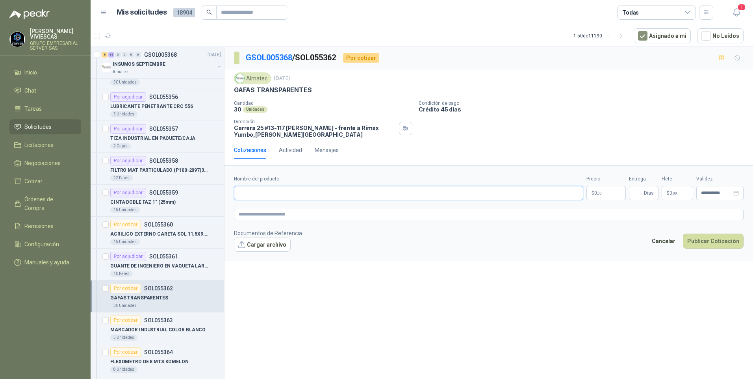
click at [246, 193] on input "Nombre del producto" at bounding box center [408, 193] width 349 height 14
click at [248, 190] on input "Nombre del producto" at bounding box center [408, 193] width 349 height 14
paste input "**********"
click at [298, 192] on input "**********" at bounding box center [408, 193] width 349 height 14
click at [441, 196] on input "**********" at bounding box center [408, 193] width 349 height 14
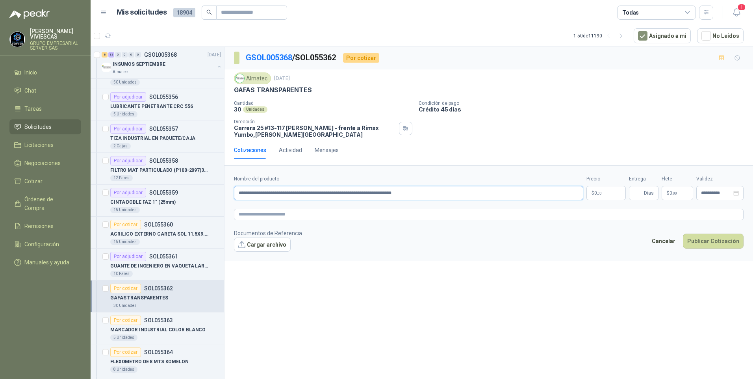
type input "**********"
drag, startPoint x: 604, startPoint y: 186, endPoint x: 600, endPoint y: 188, distance: 4.6
click at [603, 186] on p "$ 0 ,00" at bounding box center [605, 193] width 39 height 14
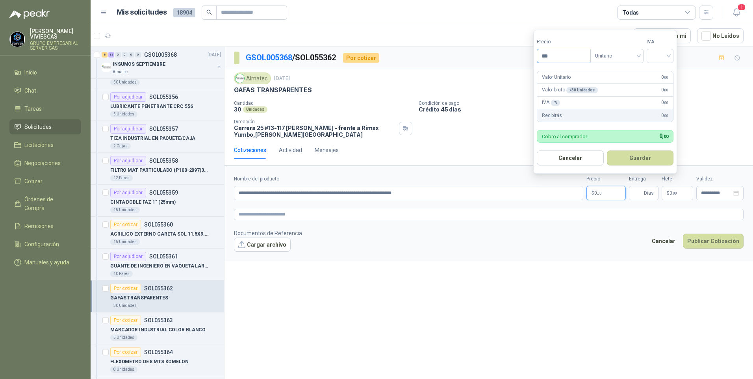
click at [557, 55] on input "***" at bounding box center [563, 55] width 53 height 13
type input "*******"
click at [657, 52] on input "search" at bounding box center [659, 55] width 17 height 12
click at [660, 71] on div "19%" at bounding box center [661, 72] width 15 height 9
drag, startPoint x: 645, startPoint y: 163, endPoint x: 638, endPoint y: 170, distance: 10.0
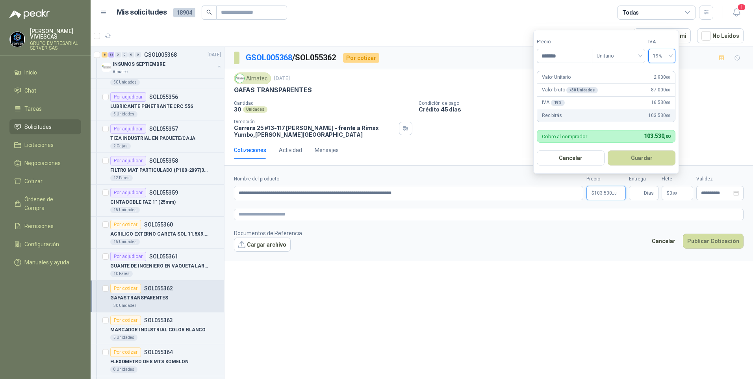
click at [645, 163] on button "Guardar" at bounding box center [641, 157] width 68 height 15
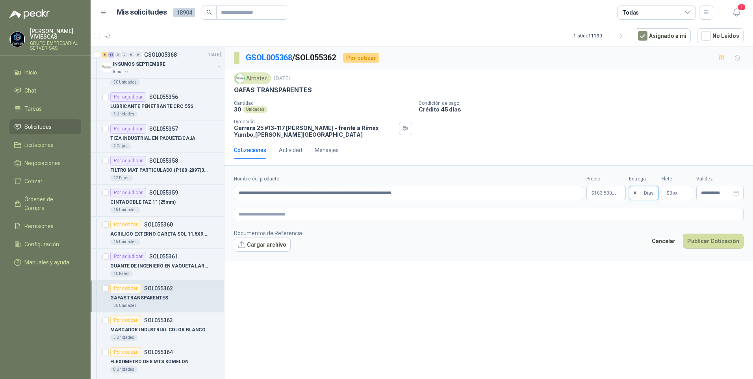
type input "*"
click at [412, 303] on div "**********" at bounding box center [488, 214] width 528 height 335
click at [264, 242] on button "Cargar archivo" at bounding box center [262, 244] width 57 height 14
click at [259, 210] on textarea at bounding box center [488, 214] width 509 height 11
click at [707, 248] on button "Publicar Cotización" at bounding box center [712, 251] width 61 height 15
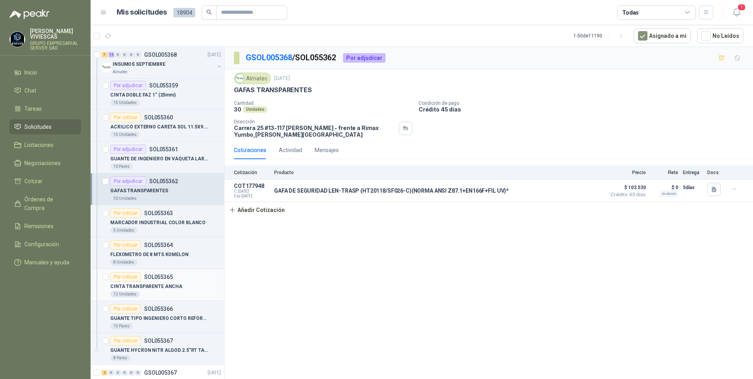
scroll to position [1574, 0]
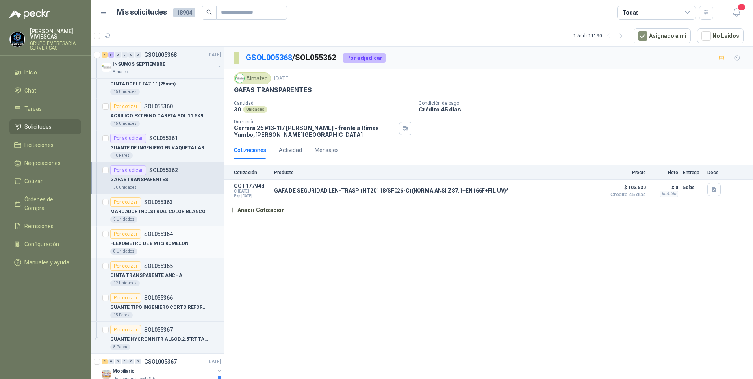
click at [143, 242] on p "FLEXOMETRO DE 8 MTS KOMELON" at bounding box center [149, 243] width 78 height 7
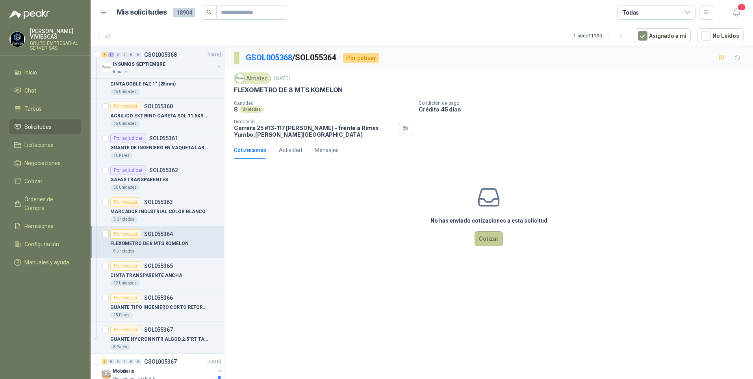
click at [490, 237] on button "Cotizar" at bounding box center [488, 238] width 28 height 15
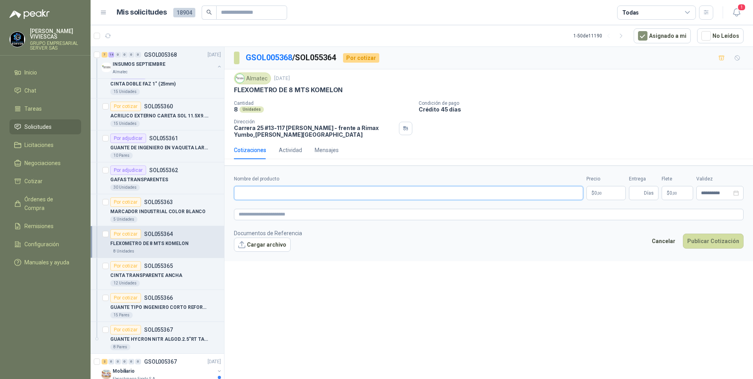
click at [272, 196] on input "Nombre del producto" at bounding box center [408, 193] width 349 height 14
type input "**********"
click at [601, 195] on span ",00" at bounding box center [599, 193] width 5 height 4
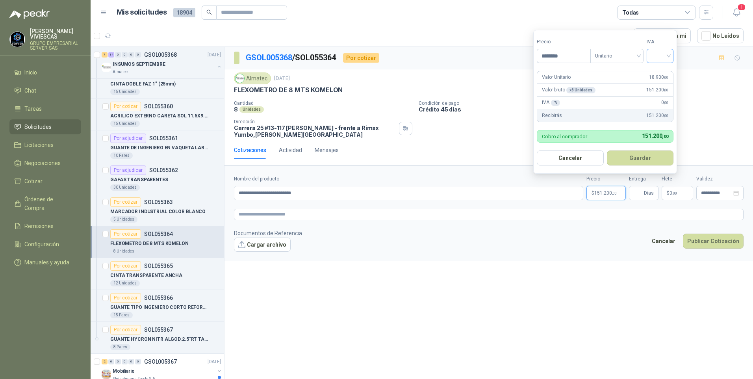
type input "********"
click at [655, 53] on input "search" at bounding box center [659, 55] width 17 height 12
click at [660, 67] on div "19%" at bounding box center [661, 72] width 24 height 13
click at [633, 159] on button "Guardar" at bounding box center [641, 157] width 68 height 15
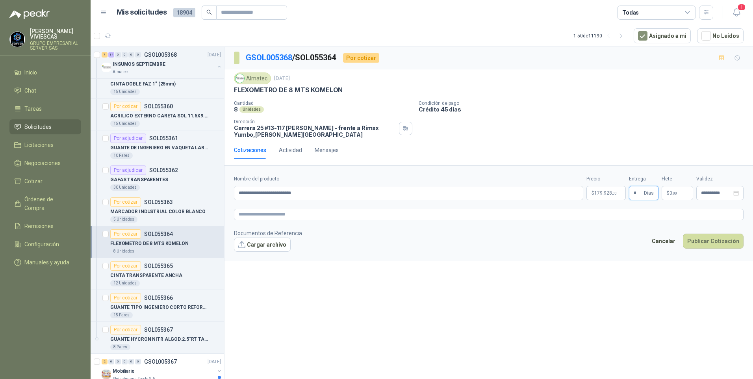
type input "*"
click at [360, 302] on div "**********" at bounding box center [488, 214] width 528 height 335
click at [257, 211] on textarea at bounding box center [488, 214] width 509 height 11
click at [261, 261] on link "image.png" at bounding box center [267, 256] width 52 height 7
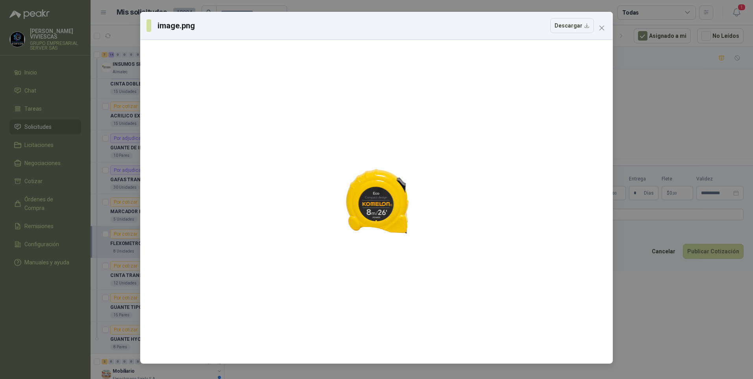
click at [681, 322] on div "image.png Descargar" at bounding box center [376, 189] width 753 height 379
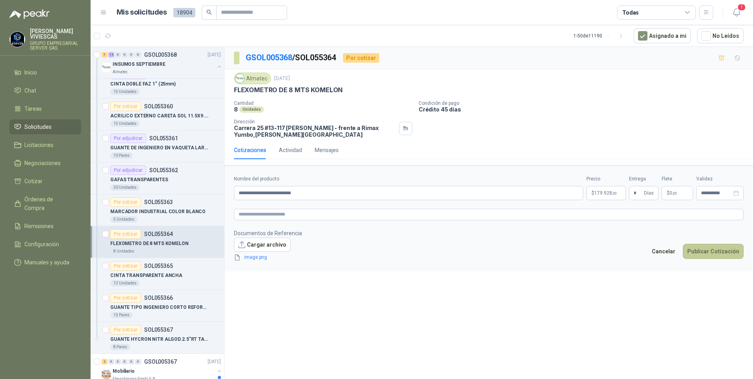
click at [712, 252] on button "Publicar Cotización" at bounding box center [712, 251] width 61 height 15
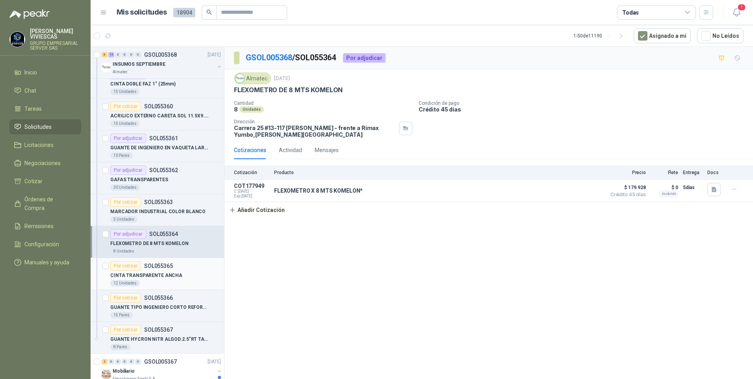
click at [140, 278] on p "CINTA TRANSPARENTE ANCHA" at bounding box center [146, 275] width 72 height 7
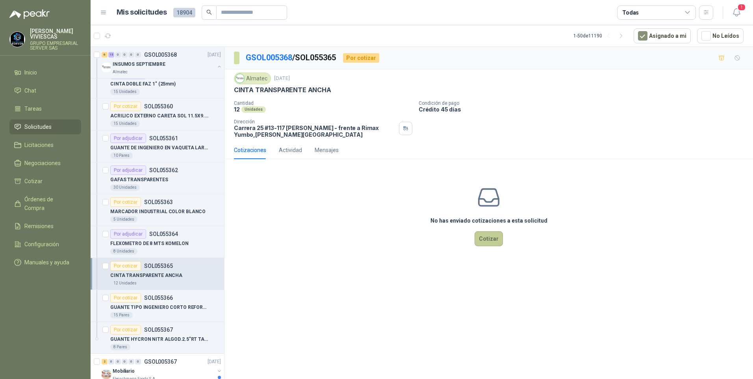
click at [483, 237] on button "Cotizar" at bounding box center [488, 238] width 28 height 15
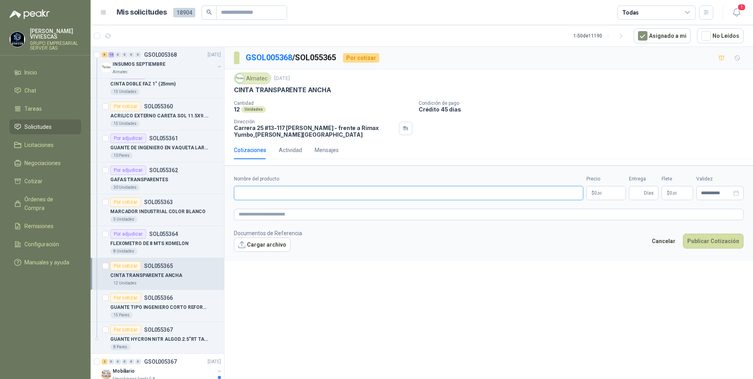
click at [261, 190] on input "Nombre del producto" at bounding box center [408, 193] width 349 height 14
type input "**********"
click at [611, 192] on p "$ 0 ,00" at bounding box center [605, 193] width 39 height 14
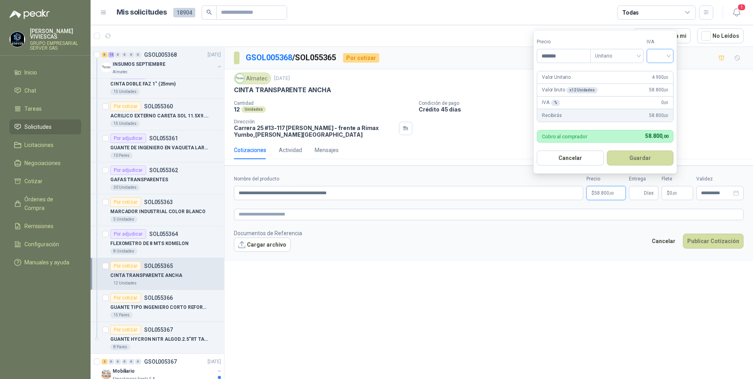
type input "*******"
click at [658, 55] on input "search" at bounding box center [659, 55] width 17 height 12
click at [661, 67] on div "19%" at bounding box center [661, 72] width 24 height 13
drag, startPoint x: 643, startPoint y: 155, endPoint x: 642, endPoint y: 164, distance: 8.8
click at [643, 155] on button "Guardar" at bounding box center [641, 157] width 68 height 15
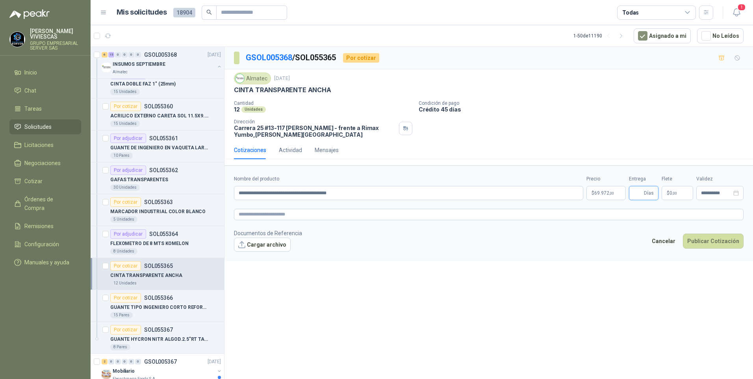
click at [638, 188] on input "Entrega" at bounding box center [637, 192] width 9 height 13
type input "*"
click at [719, 237] on button "Publicar Cotización" at bounding box center [712, 240] width 61 height 15
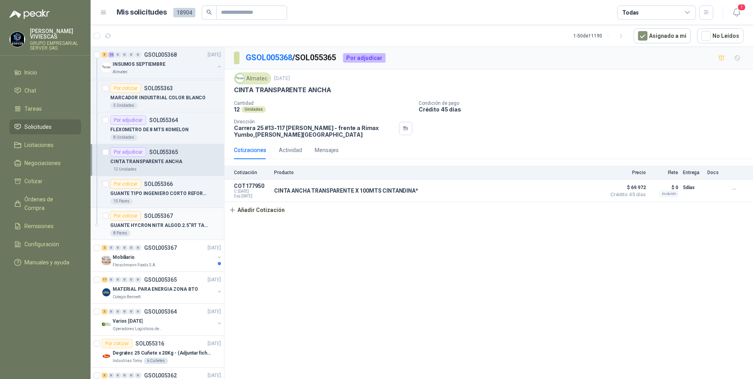
scroll to position [1692, 0]
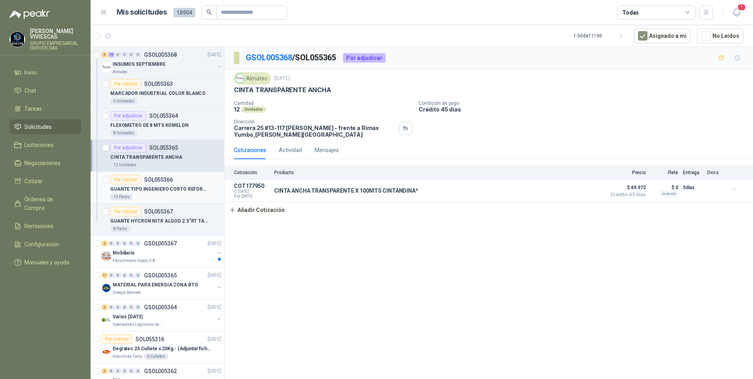
click at [155, 194] on div "15 Pares" at bounding box center [165, 197] width 111 height 6
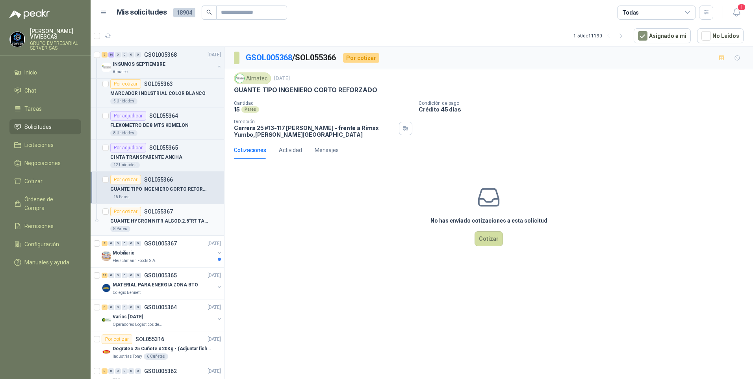
click at [150, 223] on p "GUANTE HYCRON NITR ALGOD.2.5"RT TALLA 10" at bounding box center [159, 220] width 98 height 7
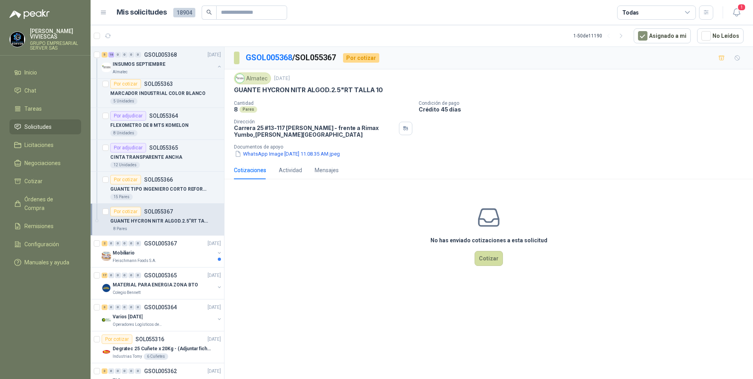
click at [268, 158] on div "Almatec [DATE] GUANTE HYCRON NITR ALGOD.2.5"RT TALLA 10 Cantidad 8 Pares Condi…" at bounding box center [488, 115] width 528 height 92
click at [268, 155] on button "WhatsApp Image [DATE] 11.08.35 AM.jpeg" at bounding box center [287, 154] width 107 height 8
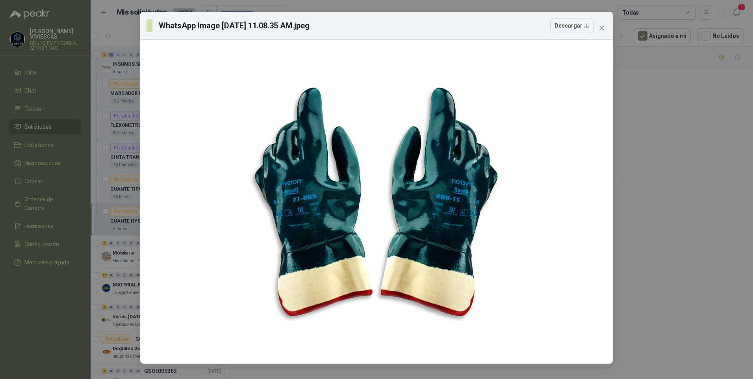
click at [697, 275] on div "WhatsApp Image [DATE] 11.08.35 AM.jpeg Descargar" at bounding box center [376, 189] width 753 height 379
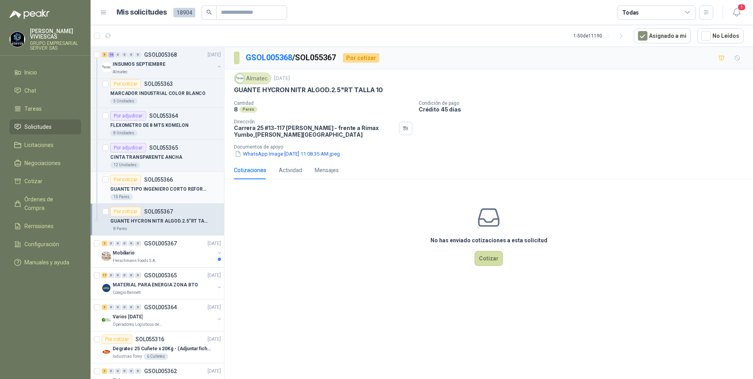
click at [150, 193] on div "GUANTE TIPO INGENIERO CORTO REFORZADO" at bounding box center [165, 188] width 111 height 9
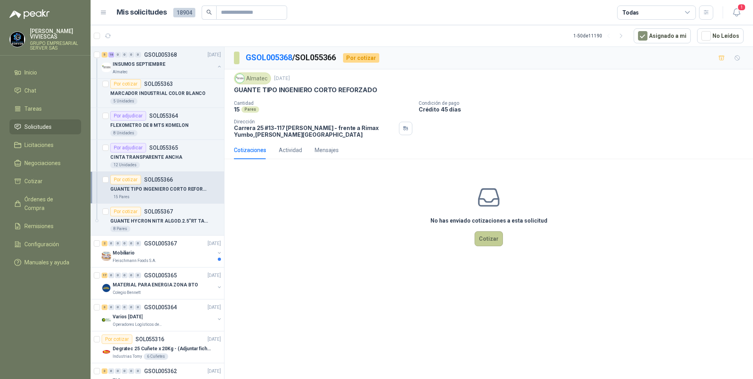
click at [484, 244] on button "Cotizar" at bounding box center [488, 238] width 28 height 15
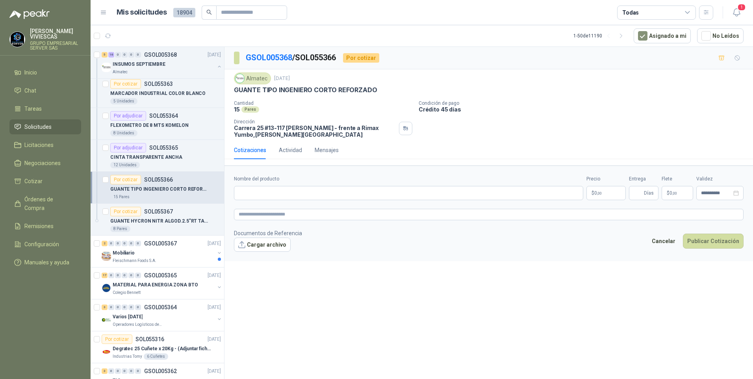
drag, startPoint x: 265, startPoint y: 180, endPoint x: 263, endPoint y: 185, distance: 5.6
click at [263, 185] on div "Nombre del producto" at bounding box center [408, 187] width 349 height 25
drag, startPoint x: 263, startPoint y: 185, endPoint x: 261, endPoint y: 195, distance: 10.0
click at [261, 195] on input "Nombre del producto" at bounding box center [408, 193] width 349 height 14
type input "**********"
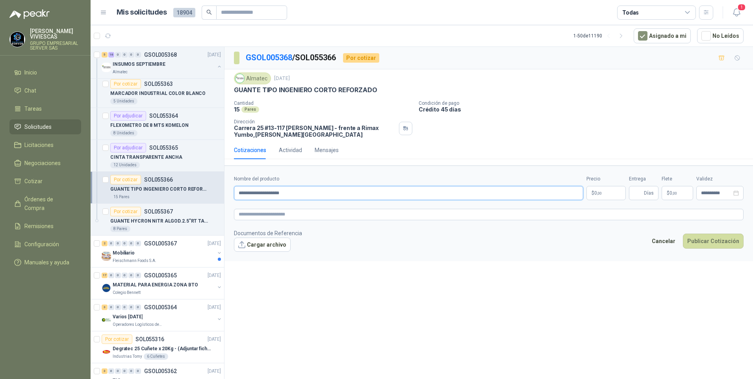
drag, startPoint x: 306, startPoint y: 194, endPoint x: 215, endPoint y: 189, distance: 90.7
click at [213, 190] on div "14 0 0 0 0 0 GSOL005426 [DATE] SOLICITUD #1879 EPP ARENAL Rio Fertil [PERSON_NA…" at bounding box center [422, 213] width 662 height 335
click at [261, 191] on input "Nombre del producto" at bounding box center [408, 193] width 349 height 14
paste input "text"
click at [250, 192] on input "Nombre del producto" at bounding box center [408, 193] width 349 height 14
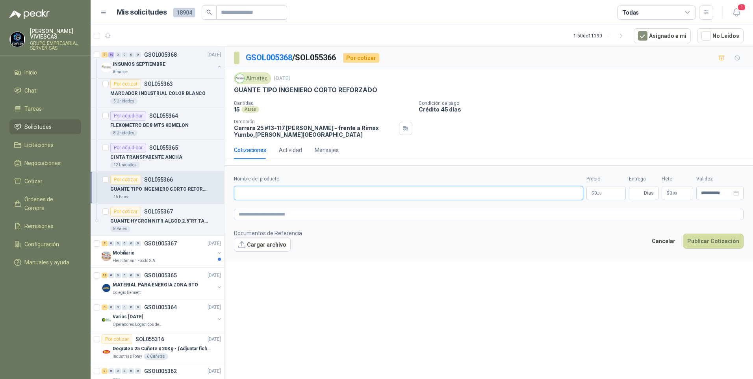
click at [257, 191] on input "Nombre del producto" at bounding box center [408, 193] width 349 height 14
paste input "**********"
drag, startPoint x: 240, startPoint y: 192, endPoint x: 278, endPoint y: 201, distance: 39.1
click at [240, 192] on input "**********" at bounding box center [408, 193] width 349 height 14
click at [416, 194] on input "**********" at bounding box center [408, 193] width 349 height 14
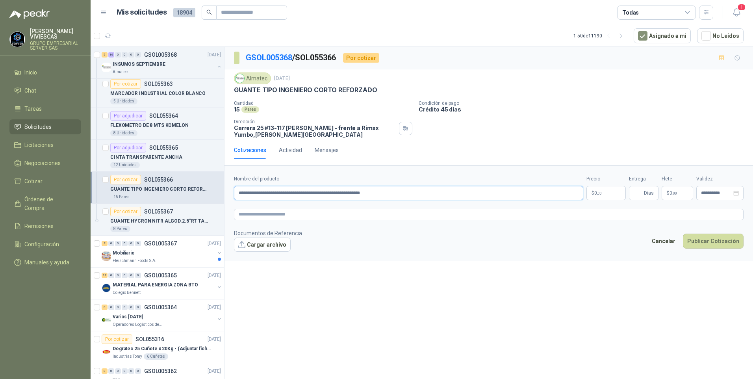
type input "**********"
click at [597, 196] on p "$ 0 ,00" at bounding box center [605, 193] width 39 height 14
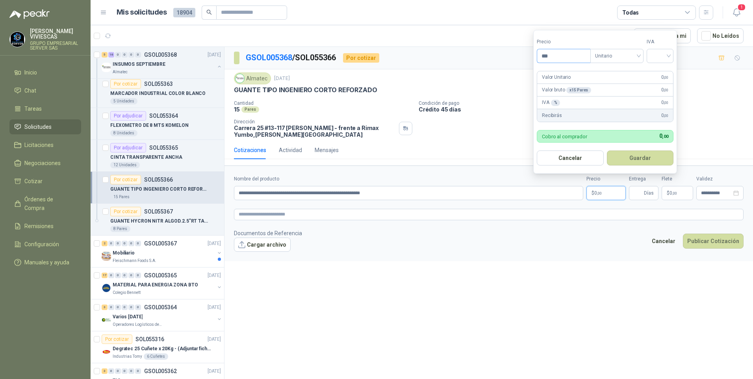
click at [553, 53] on input "***" at bounding box center [563, 55] width 53 height 13
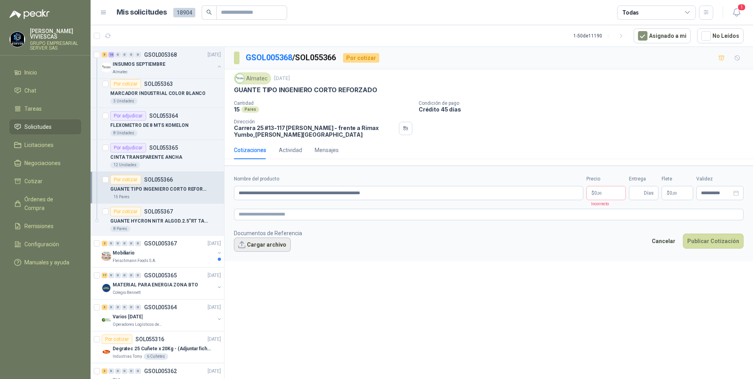
click at [272, 243] on button "Cargar archivo" at bounding box center [262, 244] width 57 height 14
click at [252, 255] on link "image.png" at bounding box center [267, 256] width 52 height 7
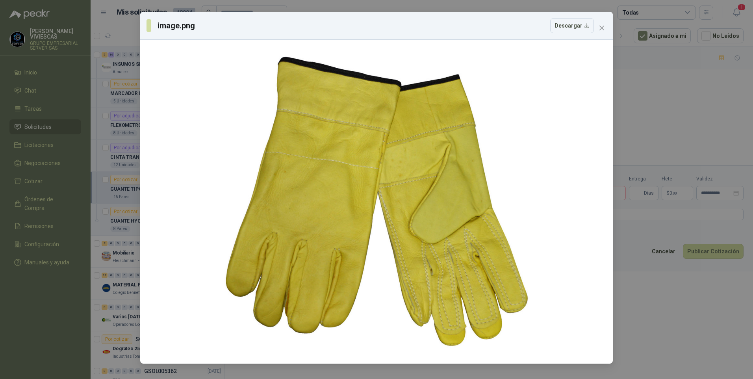
click at [648, 325] on div "image.png Descargar" at bounding box center [376, 189] width 753 height 379
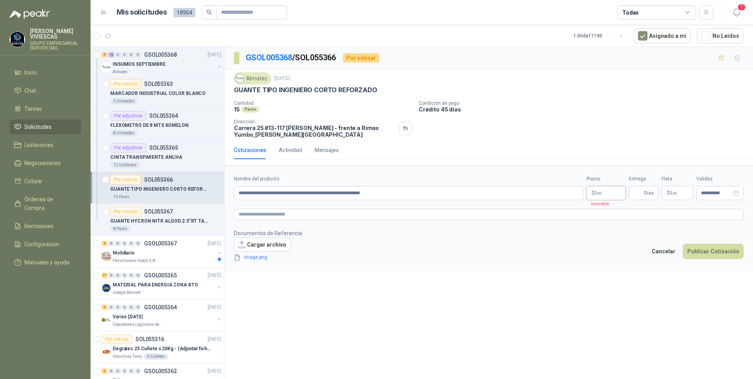
click at [601, 191] on span ",00" at bounding box center [599, 193] width 5 height 4
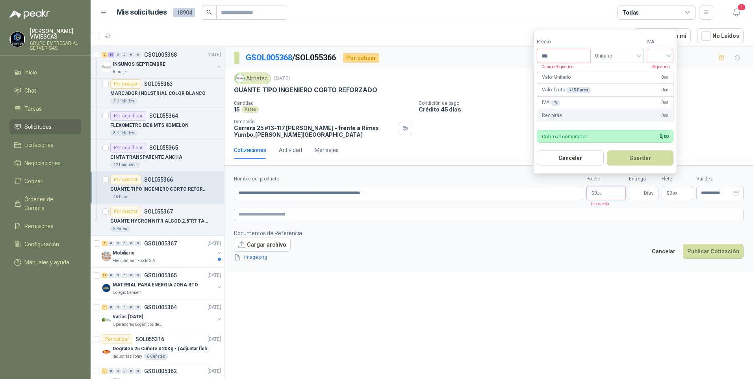
click at [558, 60] on input "***" at bounding box center [563, 55] width 53 height 13
type input "*******"
click at [665, 51] on input "search" at bounding box center [659, 55] width 17 height 12
click at [657, 71] on div "19%" at bounding box center [661, 72] width 15 height 9
click at [640, 152] on button "Guardar" at bounding box center [641, 157] width 68 height 15
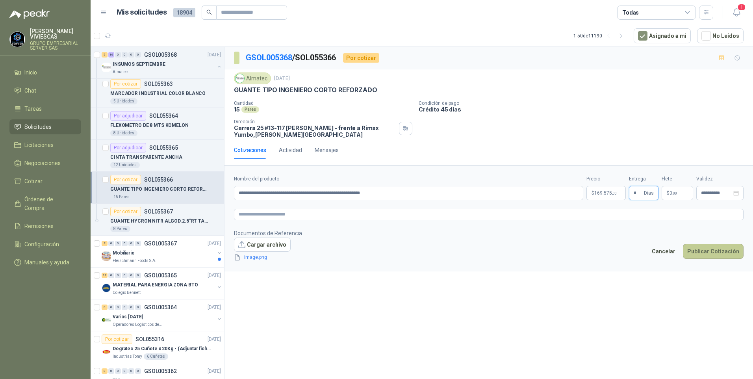
type input "*"
click at [711, 250] on button "Publicar Cotización" at bounding box center [712, 251] width 61 height 15
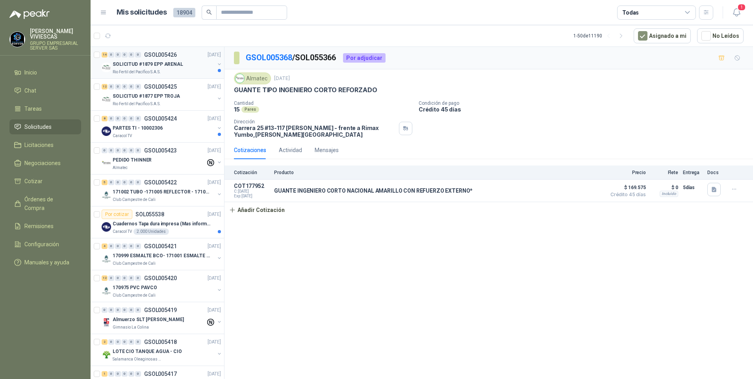
click at [139, 64] on p "SOLICITUD #1879 EPP ARENAL" at bounding box center [148, 64] width 70 height 7
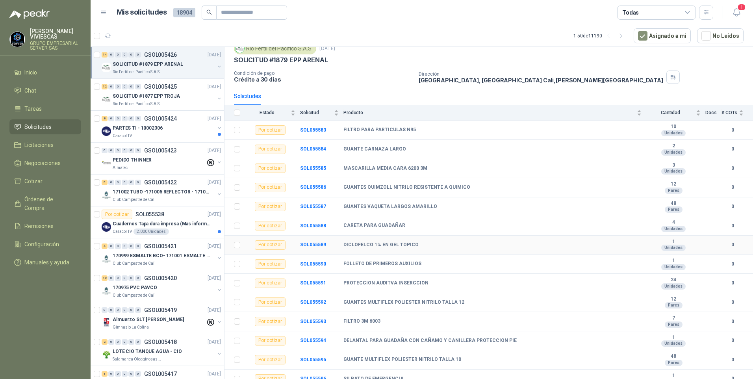
scroll to position [39, 0]
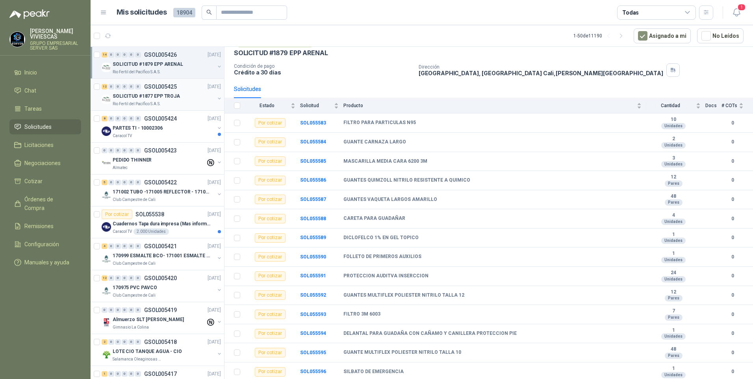
click at [191, 104] on div "Rio Fertil del Pacífico S.A.S." at bounding box center [164, 104] width 102 height 6
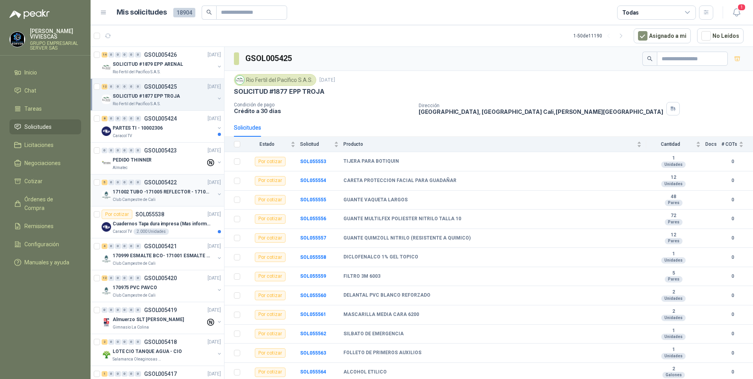
click at [156, 198] on div "Club Campestre de Cali" at bounding box center [164, 199] width 102 height 6
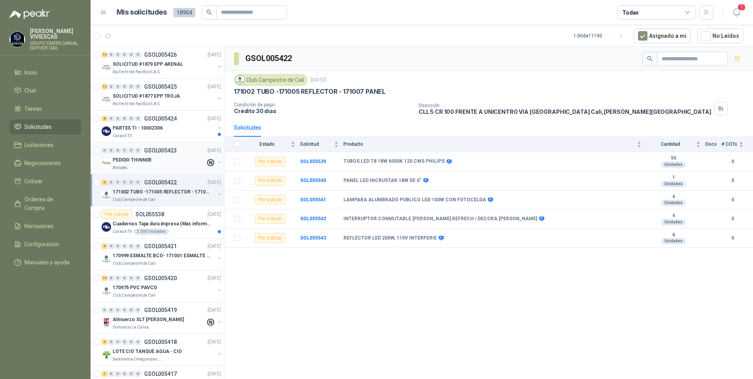
click at [142, 155] on div "0 0 0 0 0 0 GSOL005423 [DATE]" at bounding box center [162, 150] width 121 height 9
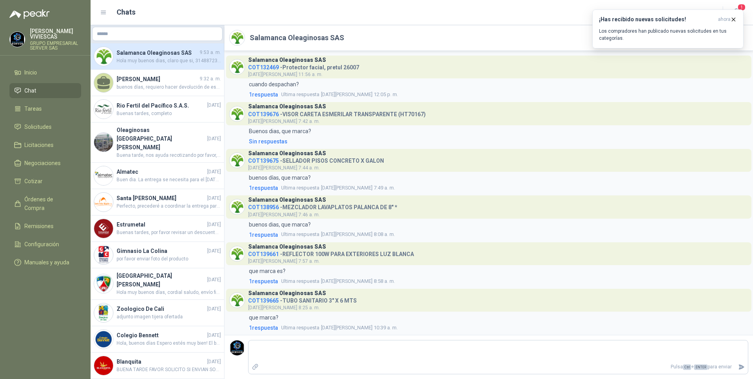
scroll to position [561, 0]
